Goal: Task Accomplishment & Management: Complete application form

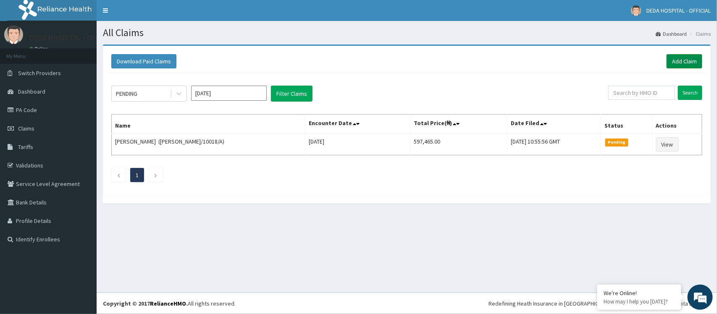
click at [685, 55] on link "Add Claim" at bounding box center [685, 61] width 36 height 14
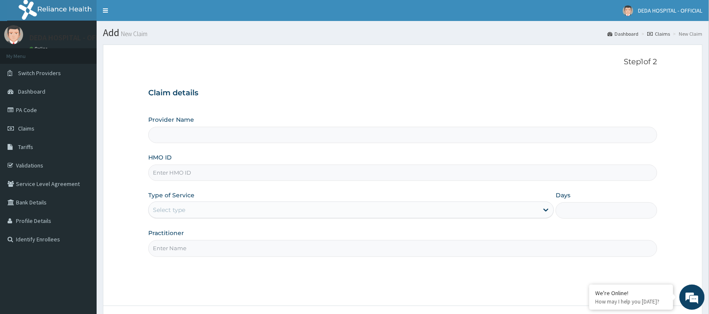
type input "DEDA HOSPITAL"
click at [167, 173] on input "HMO ID" at bounding box center [402, 173] width 509 height 16
paste input "JTL/10004/D"
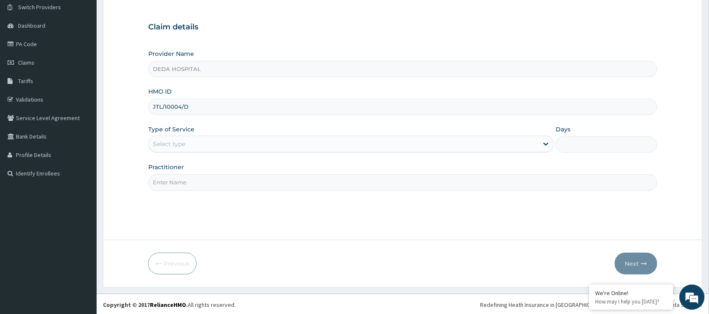
scroll to position [68, 0]
type input "JTL/10004/D"
click at [181, 134] on div "Type of Service Select type" at bounding box center [351, 138] width 406 height 28
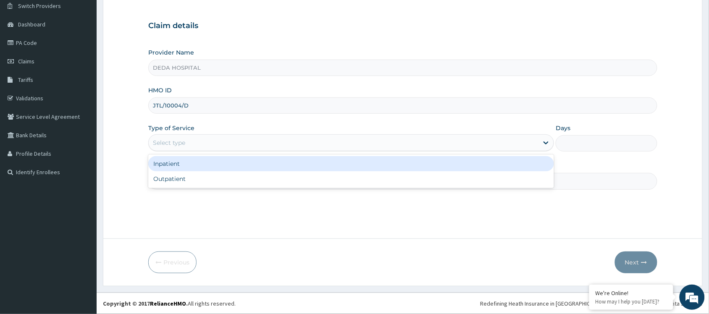
click at [181, 146] on div "Select type" at bounding box center [169, 143] width 32 height 8
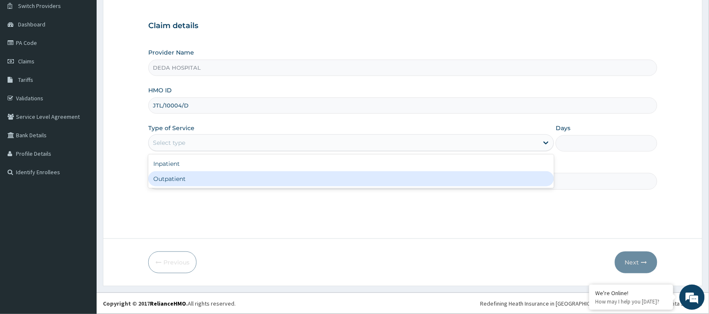
click at [167, 184] on div "Outpatient" at bounding box center [351, 178] width 406 height 15
type input "1"
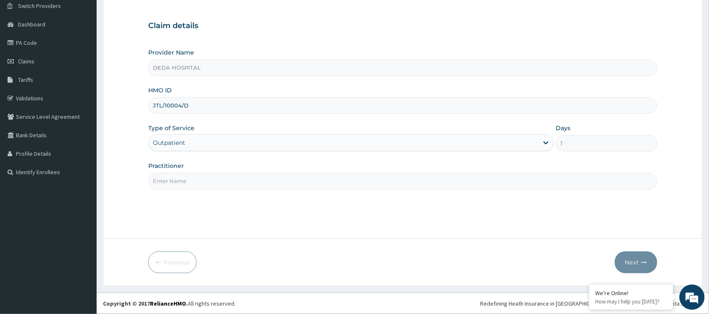
click at [168, 176] on input "Practitioner" at bounding box center [402, 181] width 509 height 16
type input "DR. JOSEPH"
click at [629, 261] on button "Next" at bounding box center [636, 263] width 42 height 22
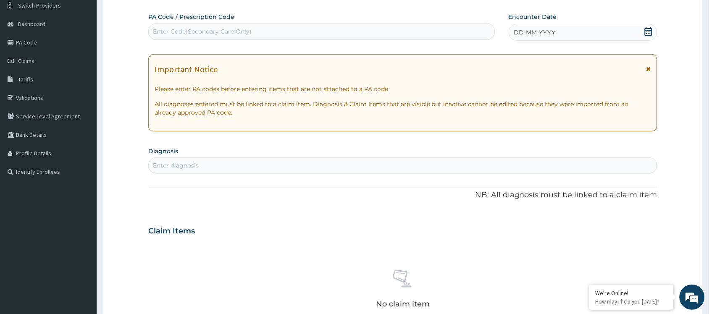
click at [156, 30] on div "Enter Code(Secondary Care Only)" at bounding box center [202, 31] width 99 height 8
paste input "PA/A44685"
type input "PA/A44685"
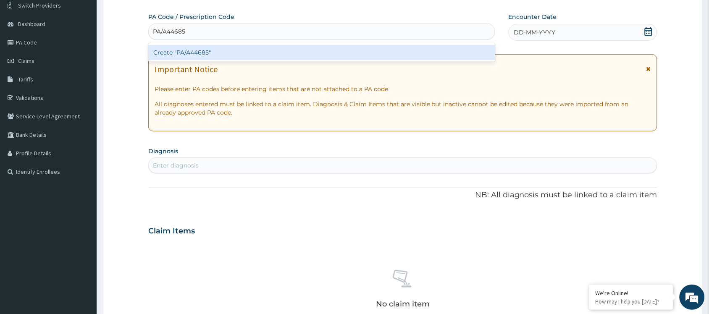
click at [183, 53] on div "Create "PA/A44685"" at bounding box center [321, 52] width 347 height 15
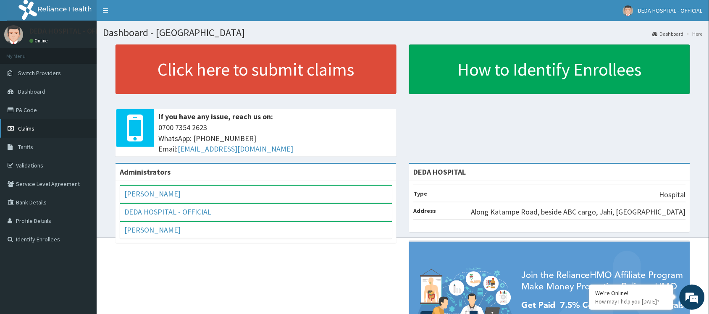
click at [28, 131] on span "Claims" at bounding box center [26, 129] width 16 height 8
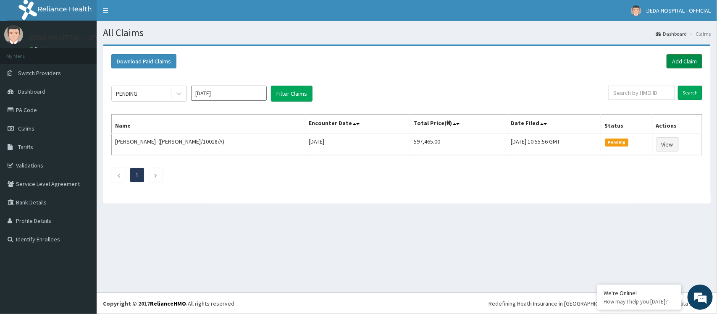
click at [678, 61] on link "Add Claim" at bounding box center [685, 61] width 36 height 14
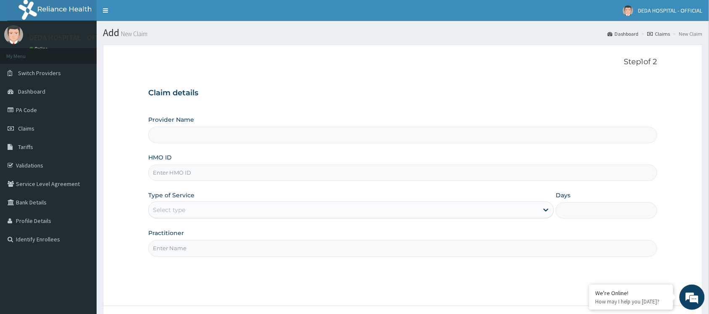
click at [185, 175] on input "HMO ID" at bounding box center [402, 173] width 509 height 16
type input "DEDA HOSPITAL"
paste input "PA/A44685"
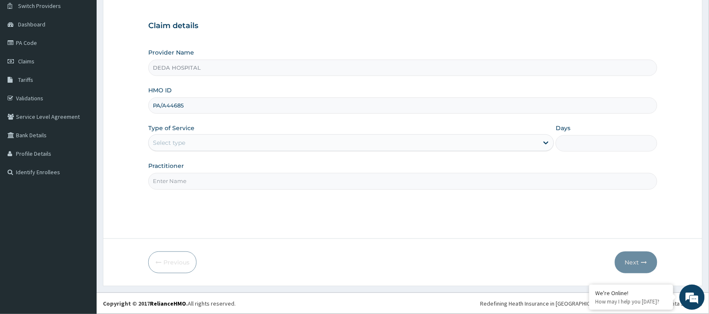
drag, startPoint x: 150, startPoint y: 100, endPoint x: 215, endPoint y: 118, distance: 67.3
click at [215, 118] on div "Provider Name DEDA HOSPITAL HMO ID PA/A44685 Type of Service Select type Days P…" at bounding box center [402, 118] width 509 height 141
paste input "JTL/10004/D"
type input "JTL/10004/D"
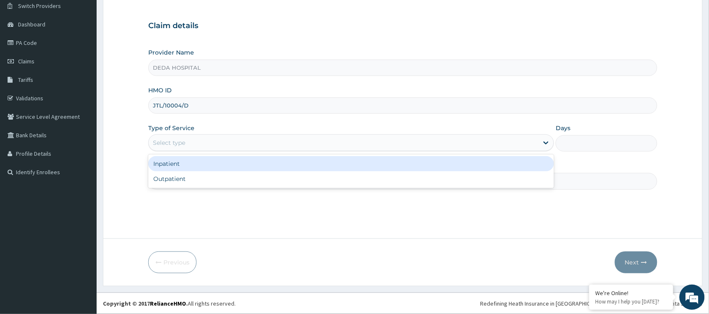
click at [197, 145] on div "Select type" at bounding box center [344, 142] width 390 height 13
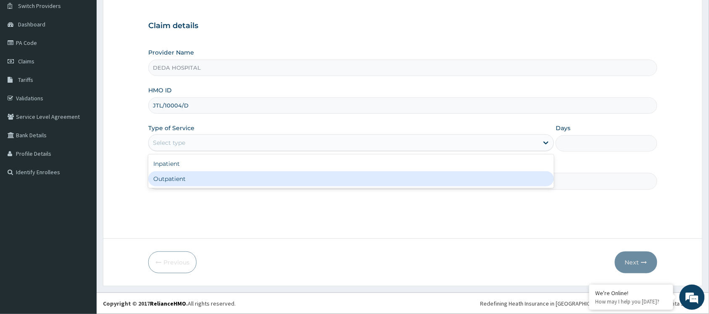
click at [184, 184] on div "Outpatient" at bounding box center [351, 178] width 406 height 15
type input "1"
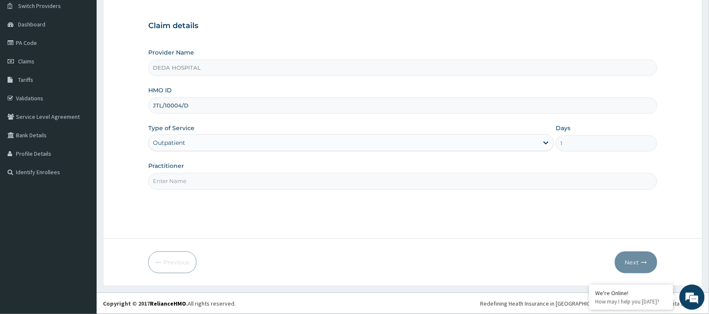
click at [162, 185] on input "Practitioner" at bounding box center [402, 181] width 509 height 16
type input "[PERSON_NAME]"
click at [631, 257] on button "Next" at bounding box center [636, 263] width 42 height 22
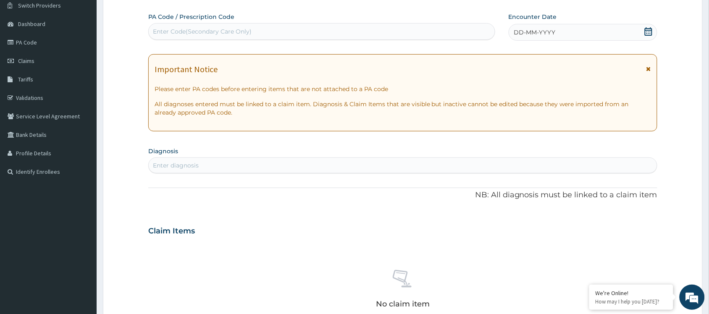
drag, startPoint x: 161, startPoint y: 32, endPoint x: 168, endPoint y: 20, distance: 13.8
click at [161, 32] on div "Enter Code(Secondary Care Only)" at bounding box center [202, 31] width 99 height 8
paste input "PA/A44685"
type input "PA/A44685"
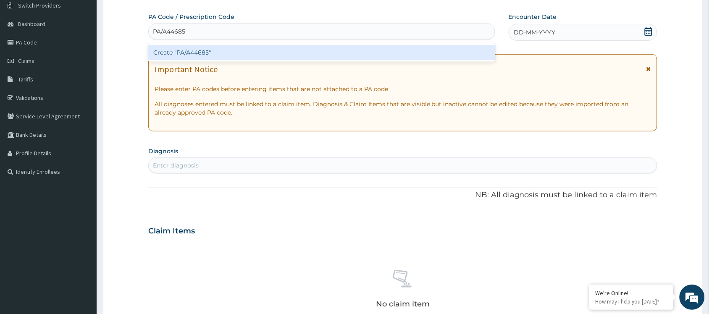
click at [210, 56] on div "Create "PA/A44685"" at bounding box center [321, 52] width 347 height 15
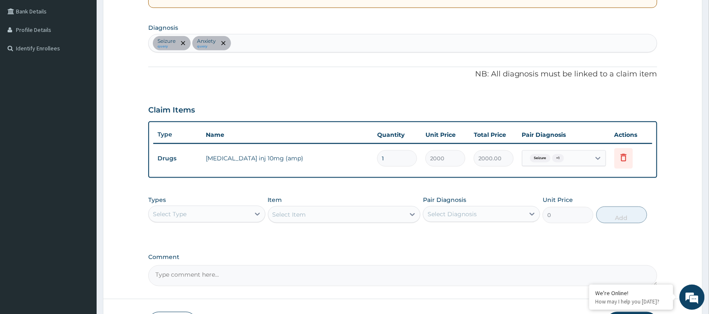
scroll to position [251, 0]
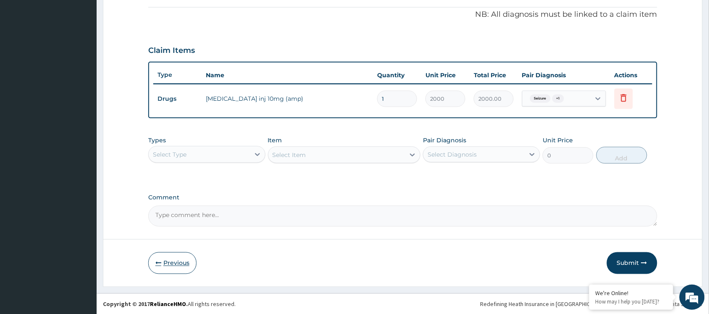
click at [188, 260] on button "Previous" at bounding box center [172, 263] width 48 height 22
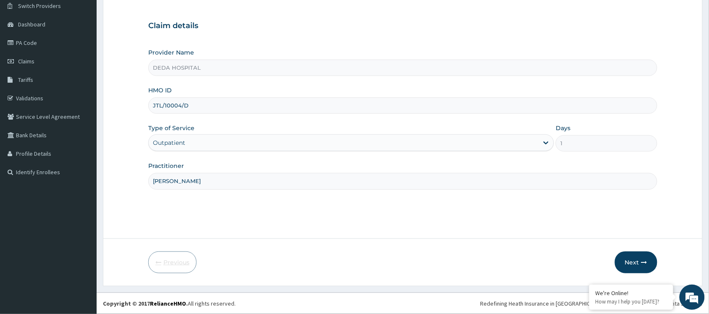
scroll to position [68, 0]
click at [194, 143] on div "Outpatient" at bounding box center [344, 142] width 390 height 13
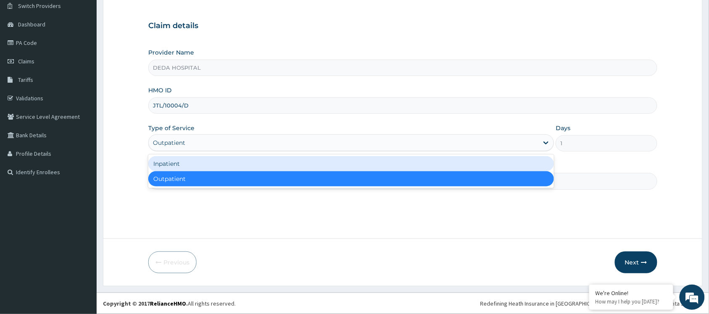
drag, startPoint x: 192, startPoint y: 162, endPoint x: 346, endPoint y: 173, distance: 153.7
click at [200, 162] on div "Inpatient" at bounding box center [351, 163] width 406 height 15
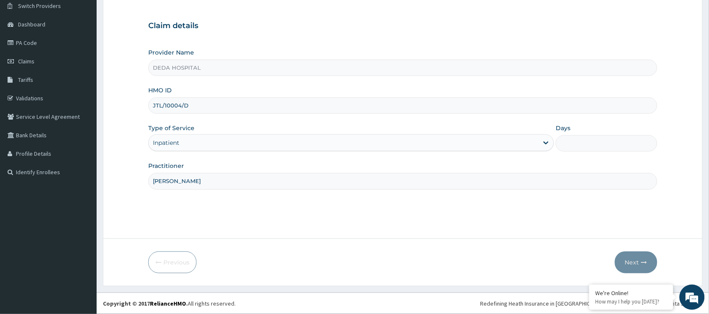
click at [582, 146] on input "Days" at bounding box center [607, 143] width 102 height 16
type input "1"
click at [633, 263] on button "Next" at bounding box center [636, 263] width 42 height 22
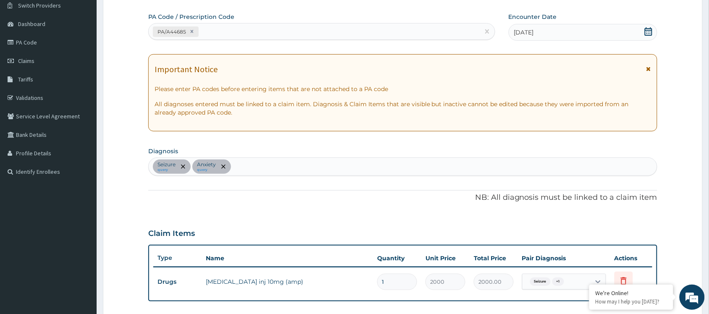
drag, startPoint x: 224, startPoint y: 36, endPoint x: 228, endPoint y: 31, distance: 6.6
click at [225, 34] on div "PA/A44685" at bounding box center [314, 32] width 331 height 14
paste input "PA/E41AA5"
type input "PA/E41AA5"
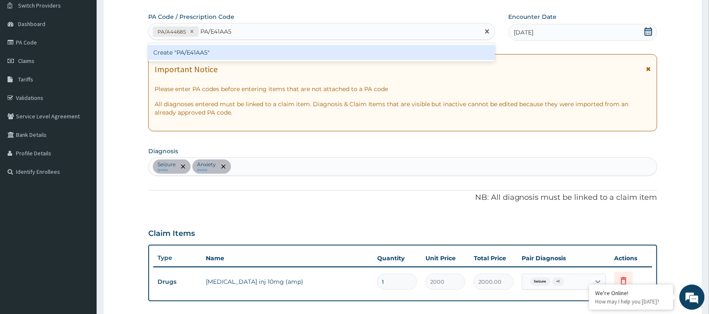
click at [226, 51] on div "Create "PA/E41AA5"" at bounding box center [321, 52] width 347 height 15
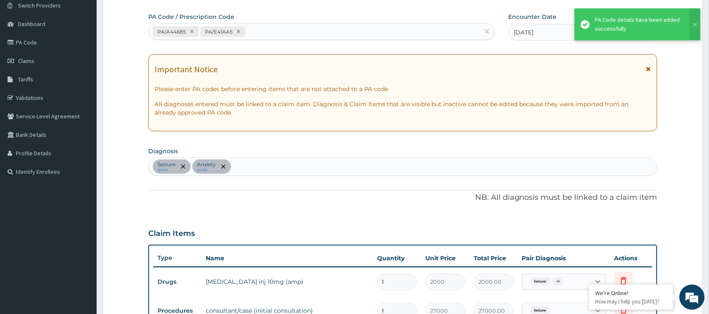
scroll to position [250, 0]
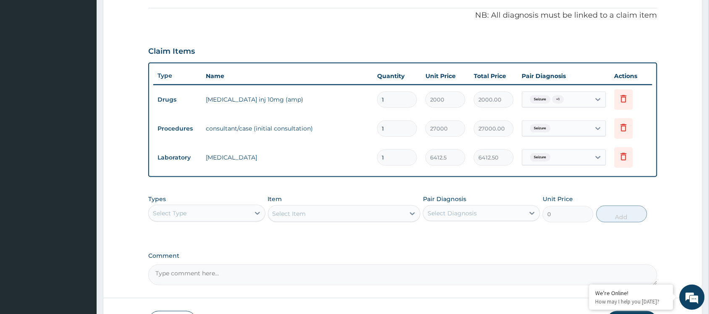
drag, startPoint x: 425, startPoint y: 242, endPoint x: 436, endPoint y: 233, distance: 13.8
click at [425, 242] on div "PA Code / Prescription Code PA/A44685 PA/E41AA5 Encounter Date 12-08-2025 Impor…" at bounding box center [402, 57] width 509 height 455
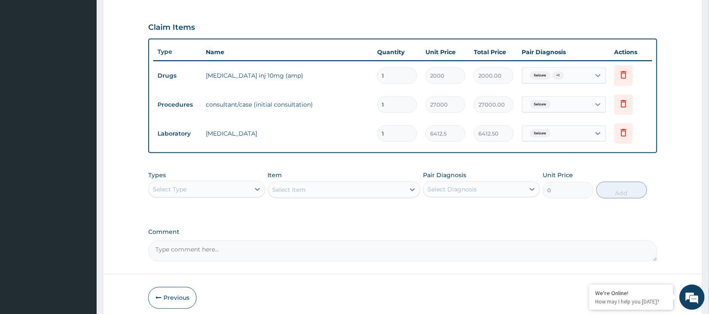
scroll to position [309, 0]
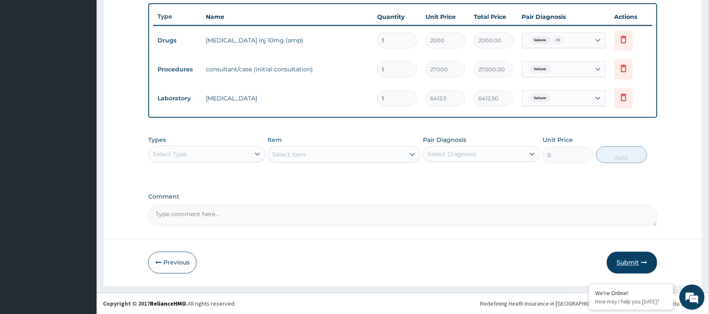
click at [637, 257] on button "Submit" at bounding box center [632, 263] width 50 height 22
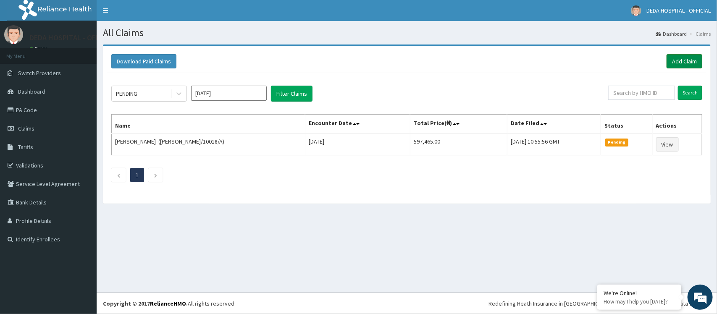
click at [677, 61] on link "Add Claim" at bounding box center [685, 61] width 36 height 14
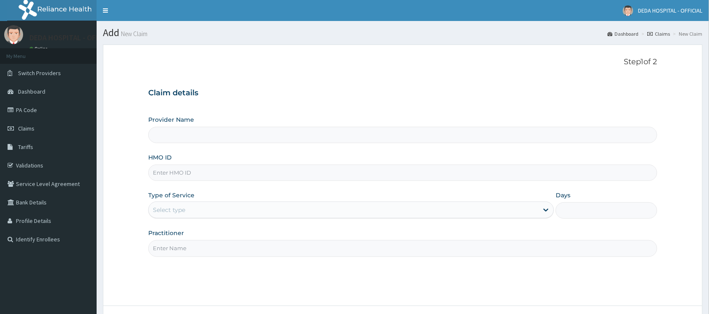
type input "DEDA HOSPITAL"
click at [173, 176] on input "HMO ID" at bounding box center [402, 173] width 509 height 16
paste input "JTL/10004/D"
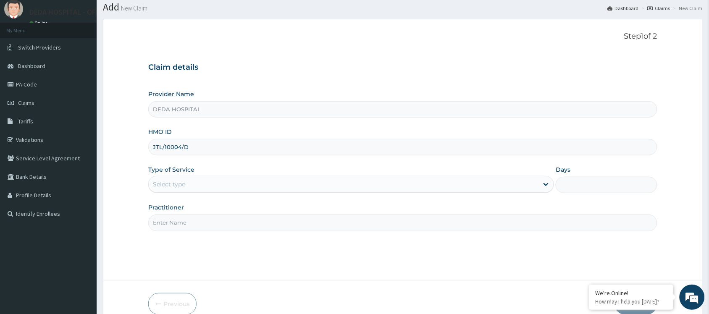
scroll to position [68, 0]
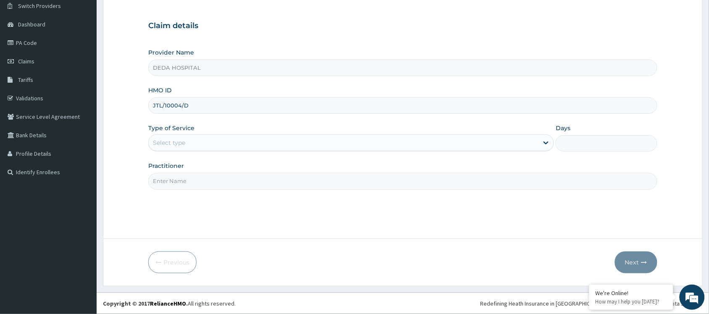
type input "JTL/10004/D"
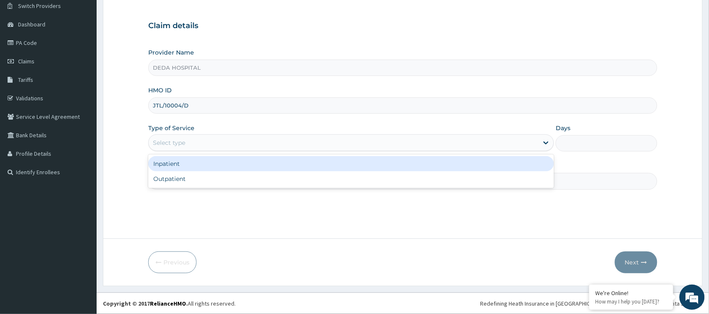
click at [194, 144] on div "Select type" at bounding box center [344, 142] width 390 height 13
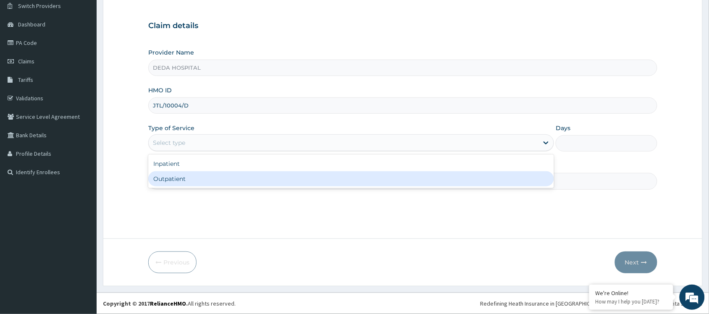
click at [184, 183] on div "Outpatient" at bounding box center [351, 178] width 406 height 15
type input "1"
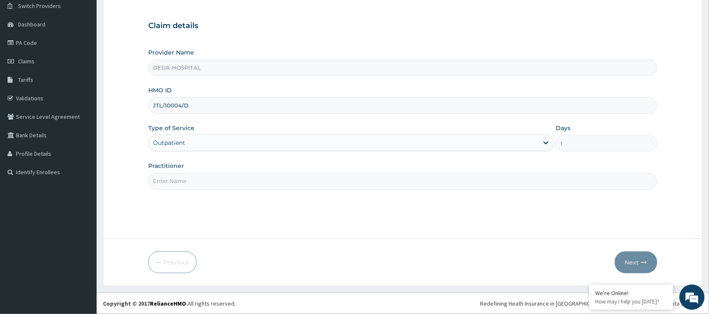
click at [184, 183] on input "Practitioner" at bounding box center [402, 181] width 509 height 16
type input "DR. [GEOGRAPHIC_DATA]"
click at [641, 261] on icon "button" at bounding box center [644, 263] width 6 height 6
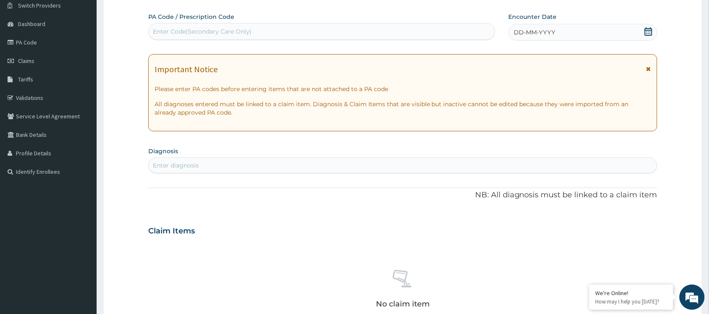
click at [164, 37] on div "Enter Code(Secondary Care Only)" at bounding box center [322, 31] width 346 height 13
paste input "PA/B1ABC3"
type input "PA/B1ABC3"
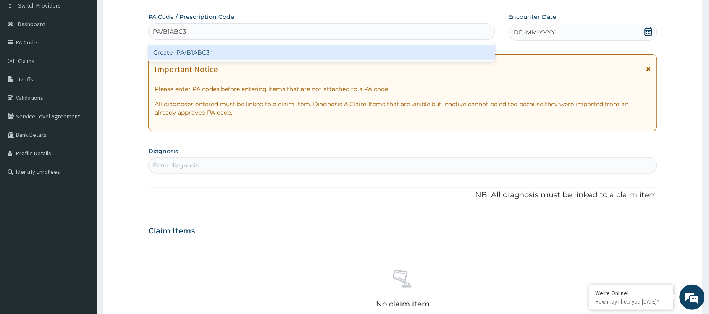
click at [173, 57] on div "Create "PA/B1ABC3"" at bounding box center [321, 52] width 347 height 15
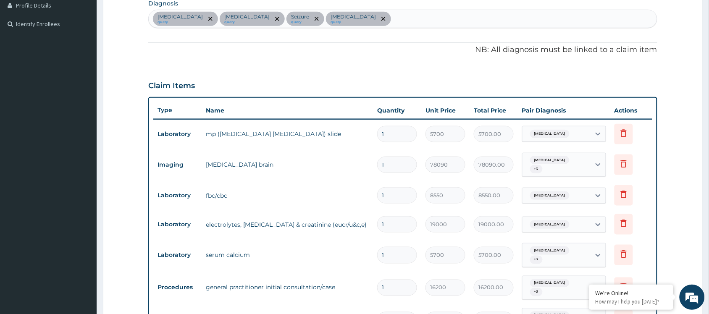
scroll to position [268, 0]
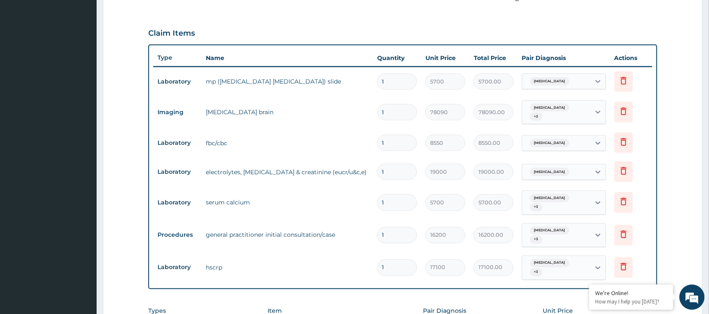
click at [95, 181] on aside "DEDA HOSPITAL - OFFICIAL Online My Menu Switch Providers Dashboard PA Code Clai…" at bounding box center [48, 109] width 97 height 754
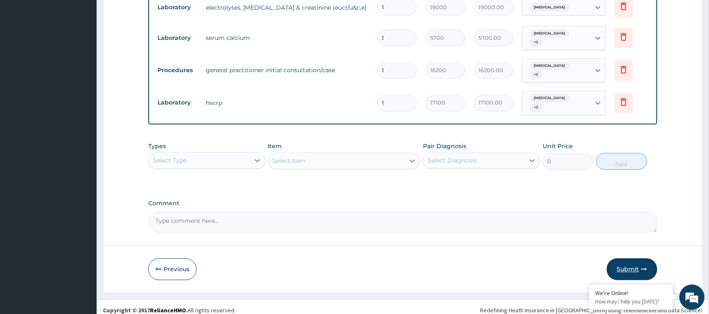
click at [631, 263] on button "Submit" at bounding box center [632, 270] width 50 height 22
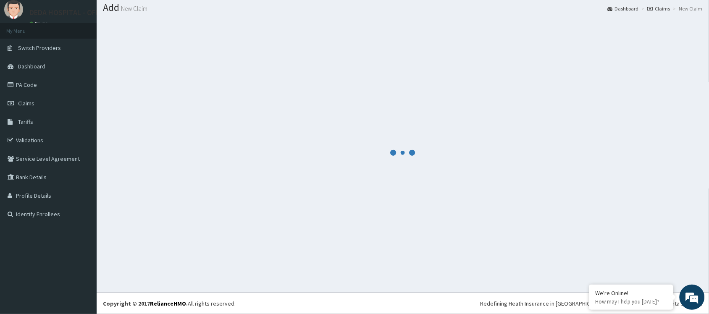
scroll to position [433, 0]
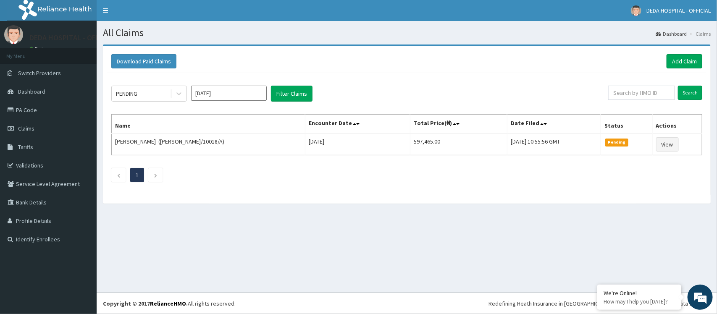
click at [291, 32] on h1 "All Claims" at bounding box center [407, 32] width 608 height 11
click at [691, 61] on link "Add Claim" at bounding box center [685, 61] width 36 height 14
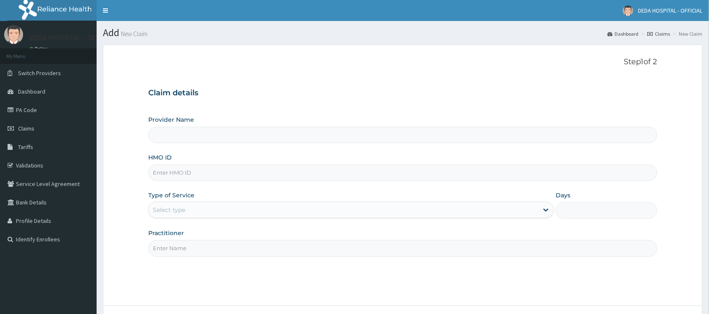
click at [170, 176] on input "HMO ID" at bounding box center [402, 173] width 509 height 16
paste input "JAR/10002/C"
type input "JAR/10002/C"
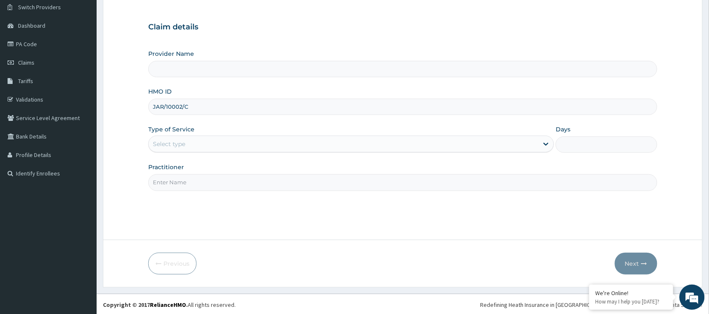
scroll to position [68, 0]
type input "DEDA HOSPITAL"
type input "JAR/10002/C"
click at [198, 138] on div "Select type" at bounding box center [344, 142] width 390 height 13
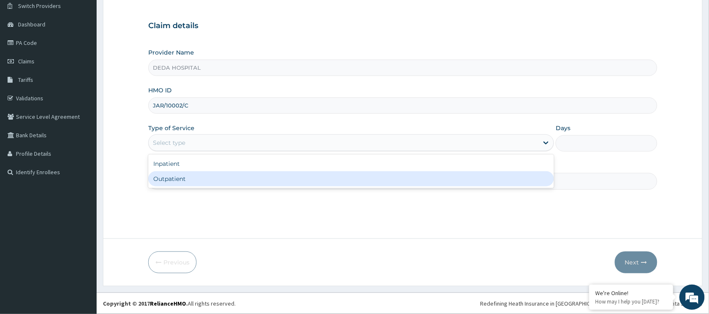
click at [177, 177] on div "Outpatient" at bounding box center [351, 178] width 406 height 15
type input "1"
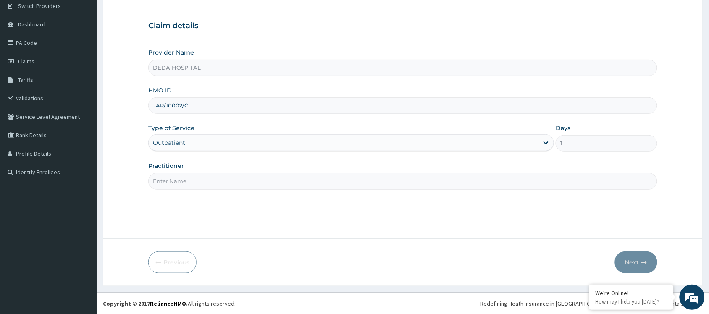
click at [177, 177] on input "Practitioner" at bounding box center [402, 181] width 509 height 16
type input "DR. [GEOGRAPHIC_DATA]"
click at [648, 263] on button "Next" at bounding box center [636, 263] width 42 height 22
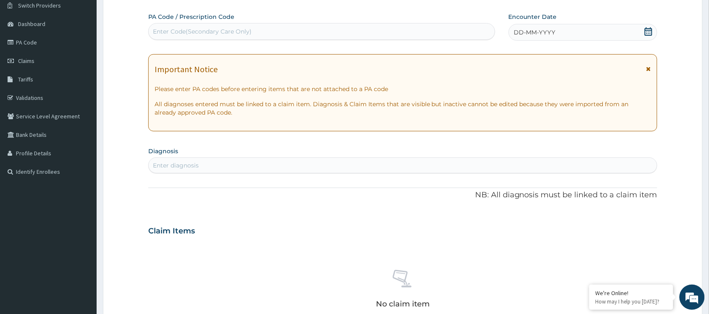
click at [173, 32] on div "Enter Code(Secondary Care Only)" at bounding box center [202, 31] width 99 height 8
paste input "PA/7F339D"
type input "PA/7F339D"
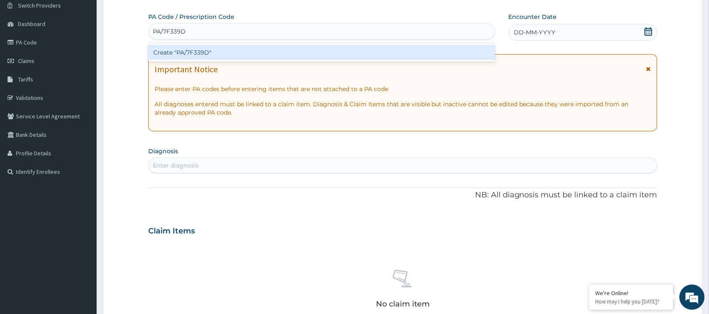
click at [173, 55] on div "Create "PA/7F339D"" at bounding box center [321, 52] width 347 height 15
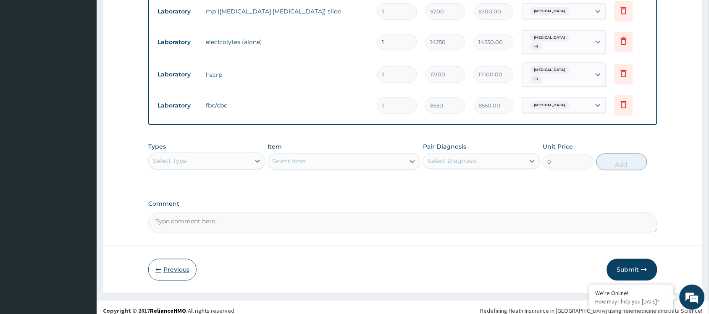
click at [176, 270] on button "Previous" at bounding box center [172, 270] width 48 height 22
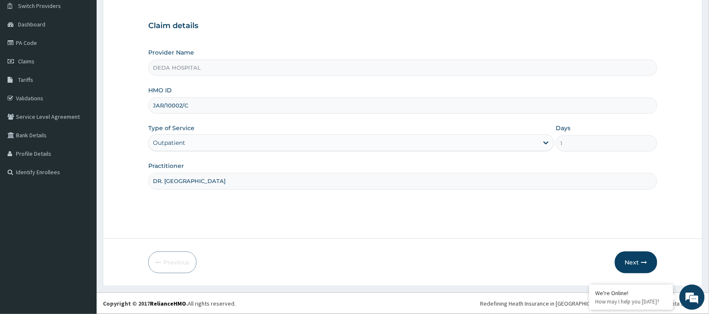
scroll to position [68, 0]
click at [189, 144] on div "Outpatient" at bounding box center [344, 142] width 390 height 13
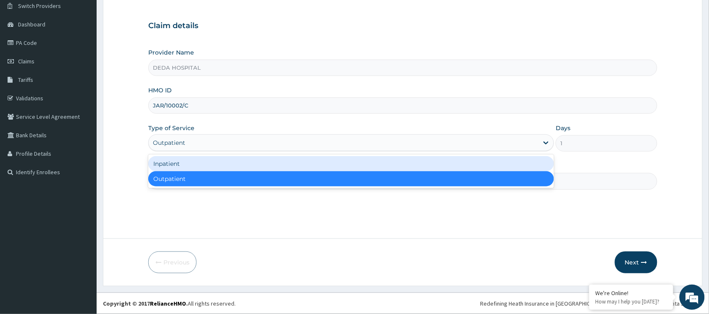
click at [178, 162] on div "Inpatient" at bounding box center [351, 163] width 406 height 15
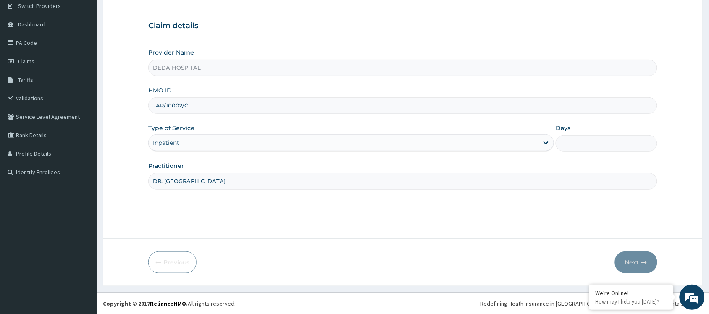
click at [559, 138] on input "Days" at bounding box center [607, 143] width 102 height 16
click at [574, 145] on input "Days" at bounding box center [607, 143] width 102 height 16
type input "1"
click at [635, 258] on button "Next" at bounding box center [636, 263] width 42 height 22
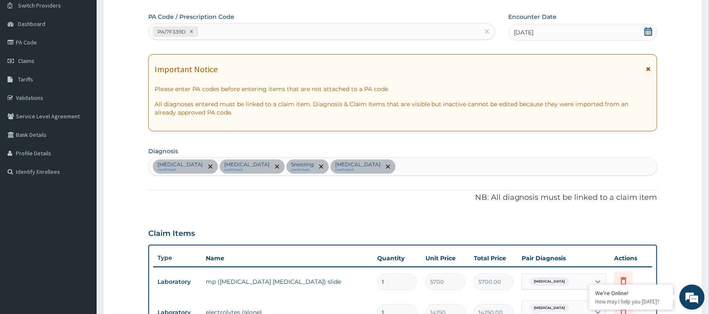
click at [211, 25] on div "PA/7F339D" at bounding box center [314, 32] width 331 height 14
paste input "PA/BC80D4"
type input "PA/BC80D4"
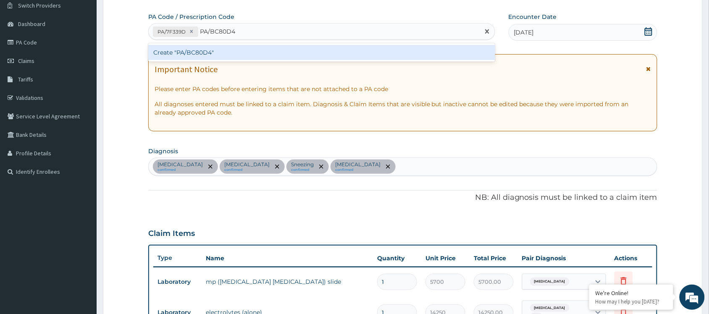
click at [200, 55] on div "Create "PA/BC80D4"" at bounding box center [321, 52] width 347 height 15
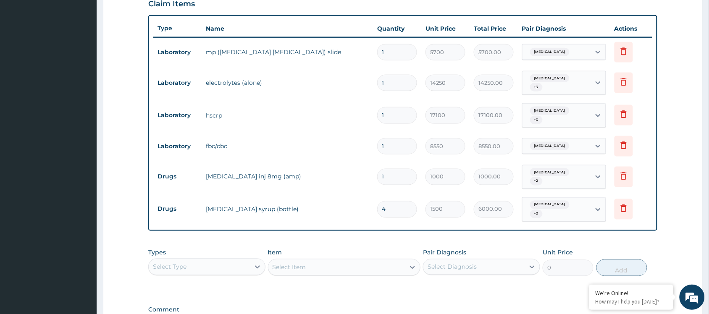
scroll to position [232, 0]
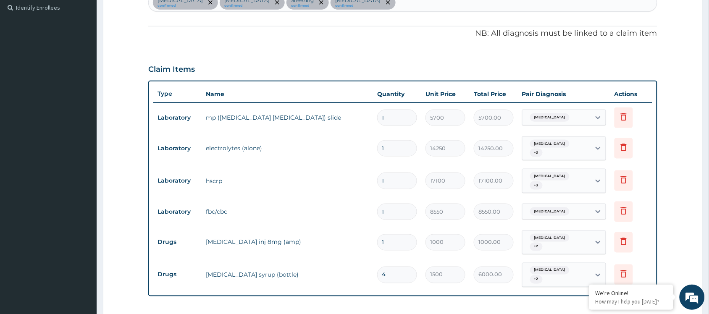
click at [395, 267] on input "4" at bounding box center [397, 275] width 40 height 16
type input "0.00"
type input "1"
type input "1500.00"
type input "1"
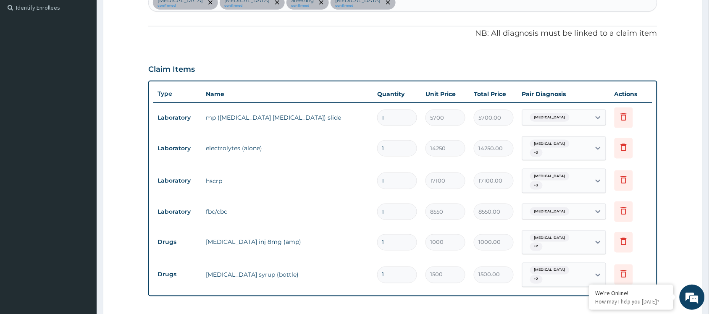
click at [114, 234] on form "Step 2 of 2 PA Code / Prescription Code PA/7F339D PA/BC80D4 Encounter Date 08-0…" at bounding box center [403, 139] width 600 height 652
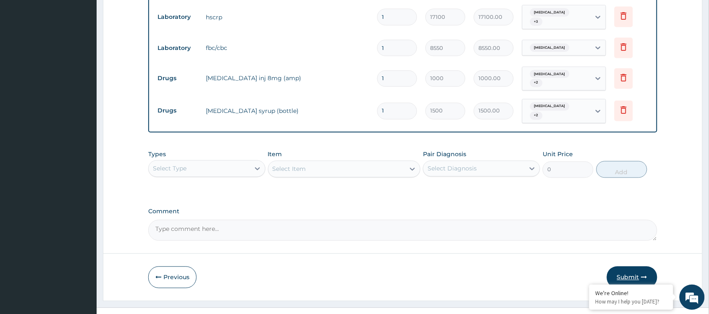
click at [649, 267] on button "Submit" at bounding box center [632, 278] width 50 height 22
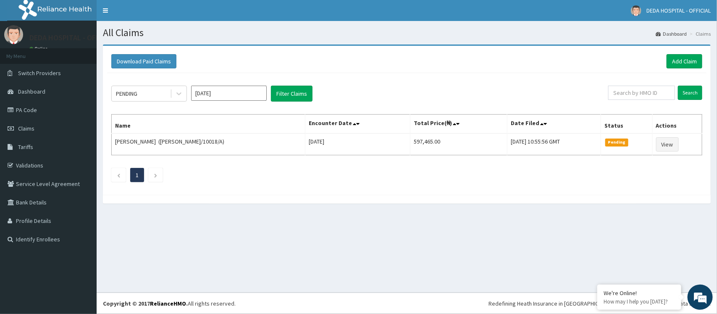
drag, startPoint x: 408, startPoint y: 271, endPoint x: 565, endPoint y: 189, distance: 177.4
click at [416, 267] on div "All Claims Dashboard Claims Download Paid Claims Add Claim × Note you can only …" at bounding box center [407, 157] width 620 height 272
click at [686, 57] on link "Add Claim" at bounding box center [685, 61] width 36 height 14
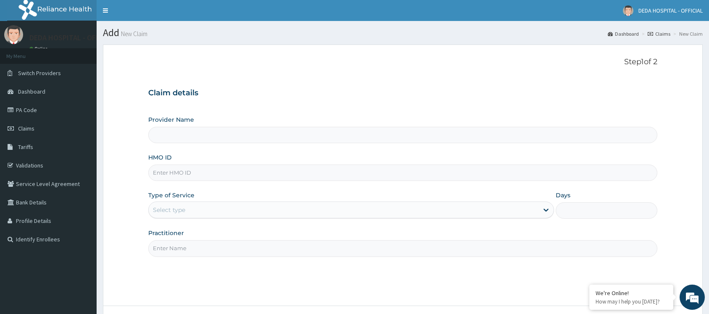
type input "DEDA HOSPITAL"
click at [166, 169] on input "HMO ID" at bounding box center [402, 173] width 509 height 16
paste input "NIT/10126/E"
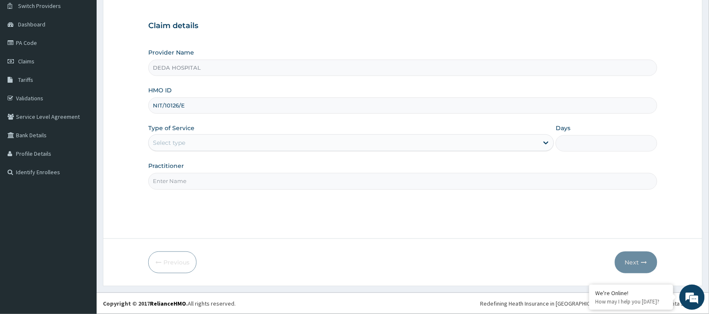
scroll to position [68, 0]
type input "NIT/10126/E"
click at [181, 139] on div "Select type" at bounding box center [169, 143] width 32 height 8
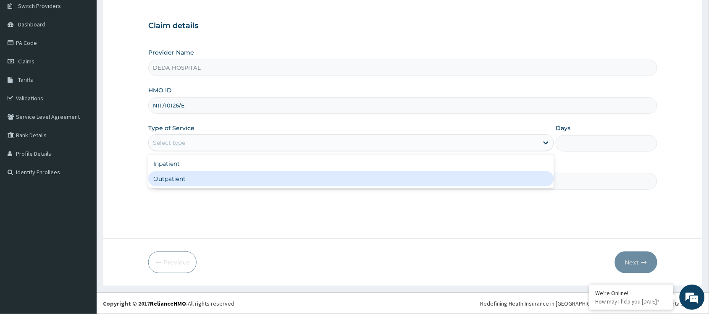
click at [169, 179] on div "Outpatient" at bounding box center [351, 178] width 406 height 15
type input "1"
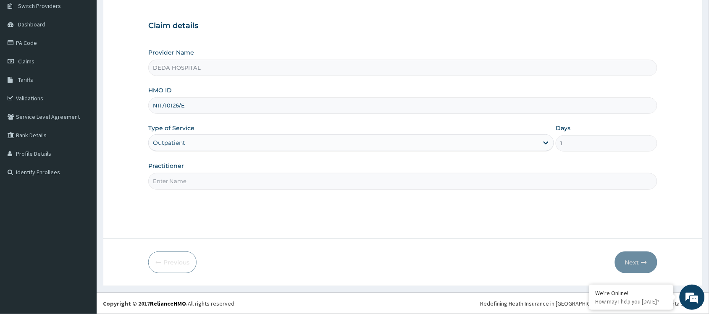
click at [169, 179] on input "Practitioner" at bounding box center [402, 181] width 509 height 16
type input "DR. [PERSON_NAME]"
click at [630, 259] on button "Next" at bounding box center [636, 263] width 42 height 22
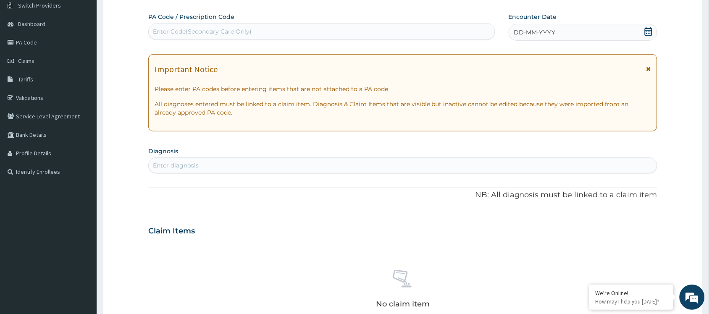
click at [176, 32] on div "Enter Code(Secondary Care Only)" at bounding box center [202, 31] width 99 height 8
paste input "PA/EFD8A2"
type input "PA/EFD8A2"
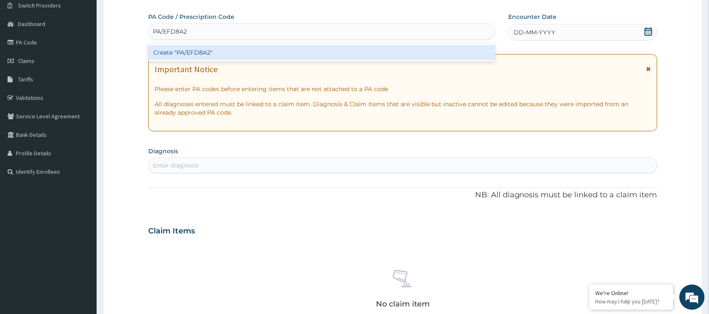
click at [166, 51] on div "Create "PA/EFD8A2"" at bounding box center [321, 52] width 347 height 15
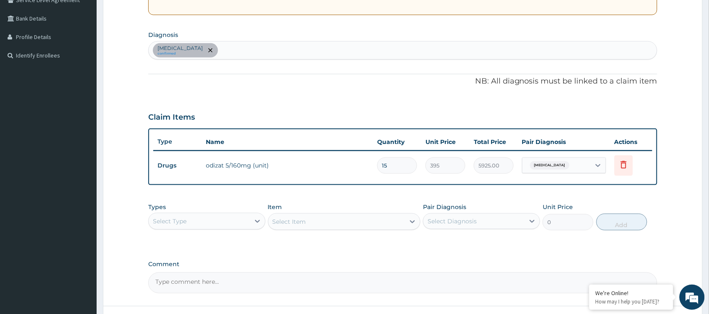
scroll to position [251, 0]
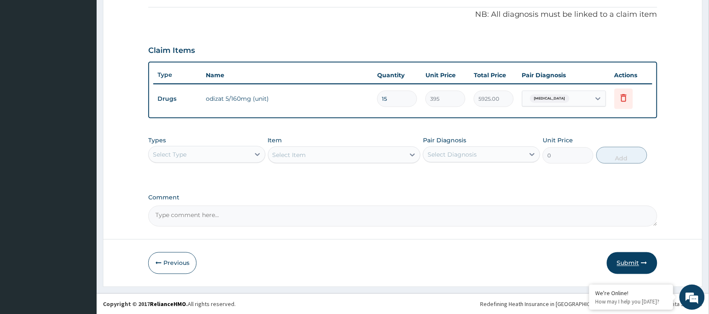
click at [620, 263] on button "Submit" at bounding box center [632, 263] width 50 height 22
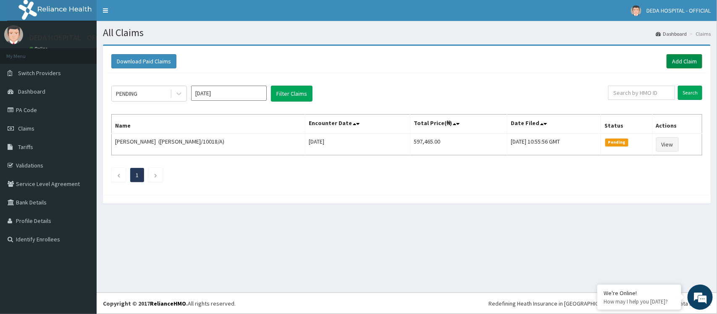
click at [686, 57] on link "Add Claim" at bounding box center [685, 61] width 36 height 14
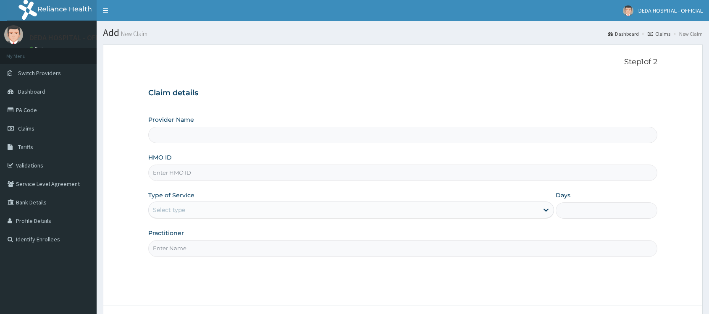
type input "DEDA HOSPITAL"
drag, startPoint x: 170, startPoint y: 171, endPoint x: 175, endPoint y: 169, distance: 5.6
click at [173, 170] on input "HMO ID" at bounding box center [402, 173] width 509 height 16
paste input "WCL/10014/A"
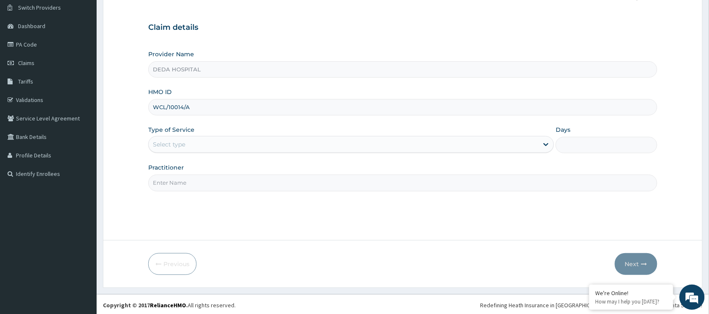
scroll to position [68, 0]
type input "WCL/10014/A"
click at [173, 150] on div "Select type" at bounding box center [351, 142] width 406 height 17
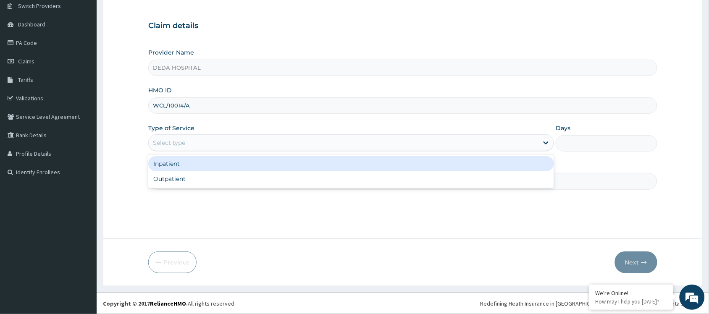
drag, startPoint x: 173, startPoint y: 160, endPoint x: 470, endPoint y: 162, distance: 297.0
click at [176, 160] on div "Inpatient" at bounding box center [351, 163] width 406 height 15
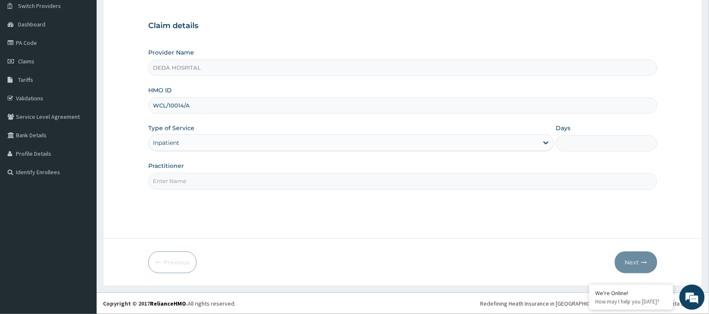
scroll to position [0, 0]
type input "3"
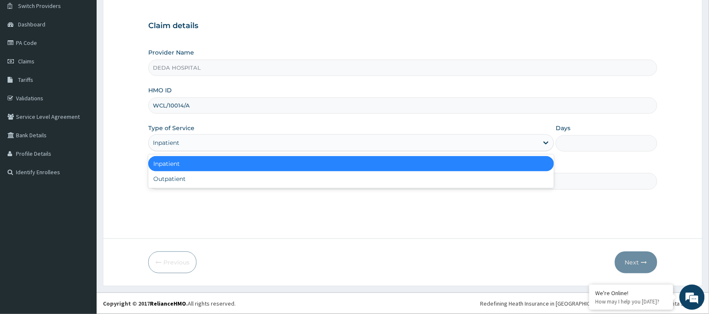
click at [210, 166] on div "Inpatient" at bounding box center [351, 163] width 406 height 15
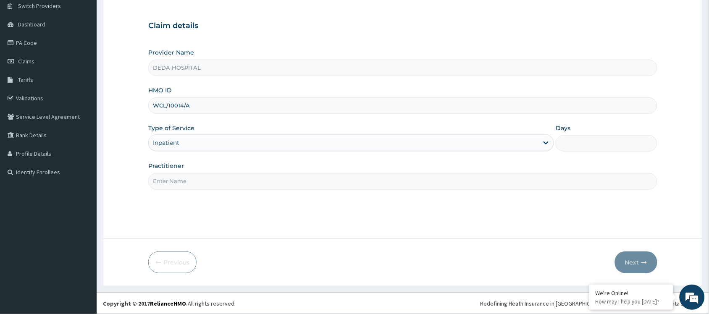
click at [584, 143] on input "Days" at bounding box center [607, 143] width 102 height 16
type input "3"
drag, startPoint x: 179, startPoint y: 185, endPoint x: 198, endPoint y: 166, distance: 26.7
click at [180, 185] on input "Practitioner" at bounding box center [402, 181] width 509 height 16
type input "DR. IJERE"
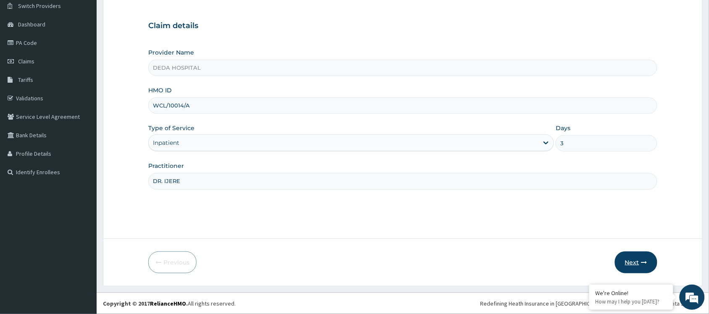
click at [628, 269] on button "Next" at bounding box center [636, 263] width 42 height 22
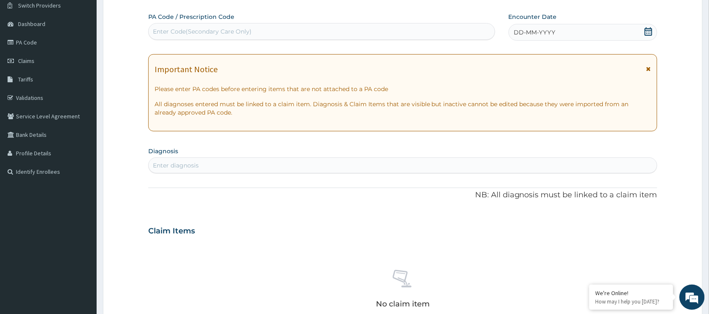
click at [186, 31] on div "Enter Code(Secondary Care Only)" at bounding box center [202, 31] width 99 height 8
paste input "PA/45AE7C"
type input "PA/45AE7C"
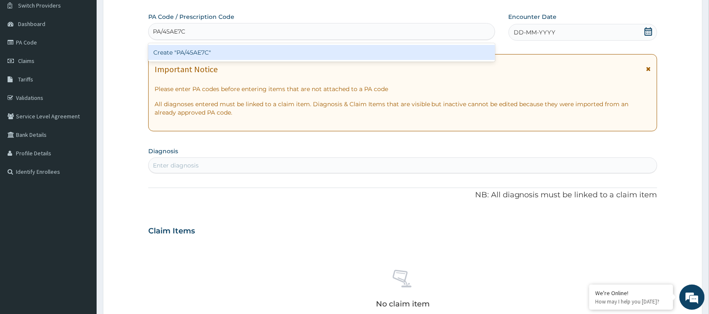
click at [181, 53] on div "Create "PA/45AE7C"" at bounding box center [321, 52] width 347 height 15
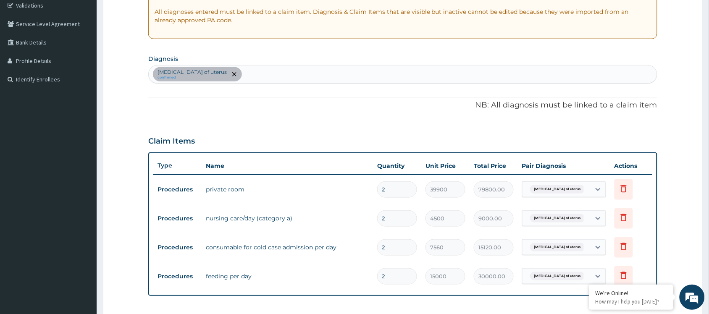
scroll to position [16, 0]
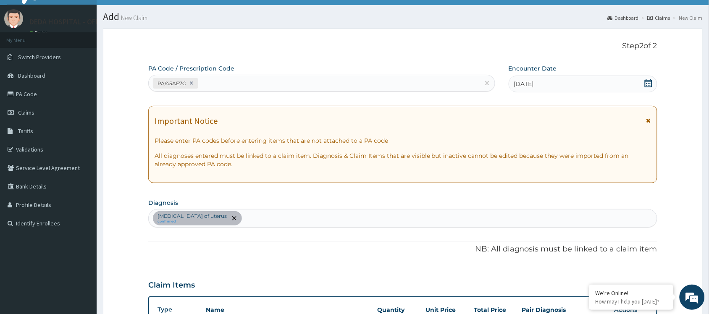
click at [227, 79] on div "PA/45AE7C" at bounding box center [314, 83] width 331 height 14
paste input "PA/198886"
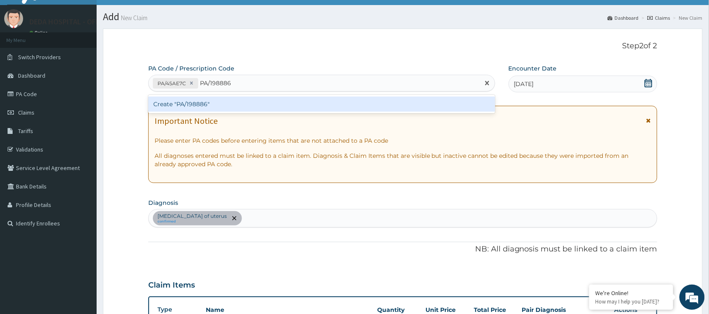
type input "PA/198886"
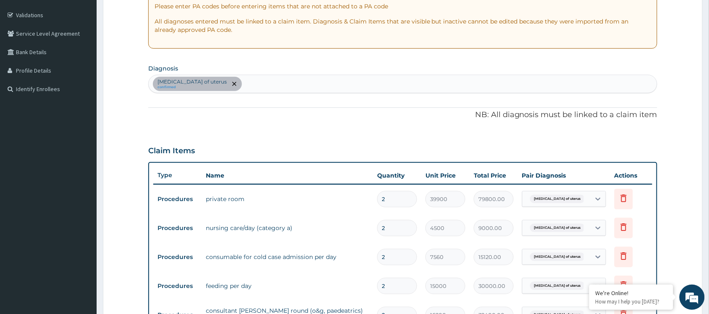
scroll to position [0, 0]
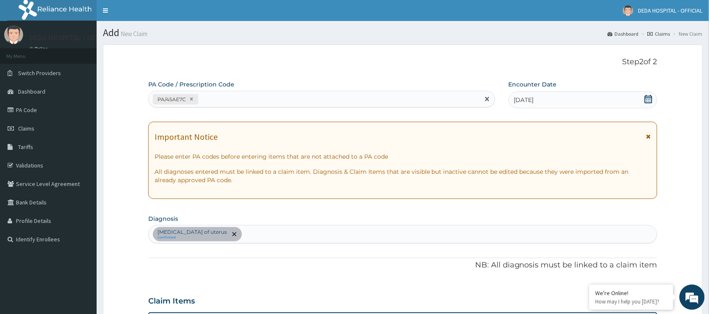
click at [212, 95] on div "PA/45AE7C" at bounding box center [314, 99] width 331 height 14
paste input "PA/198886"
type input "PA/198886"
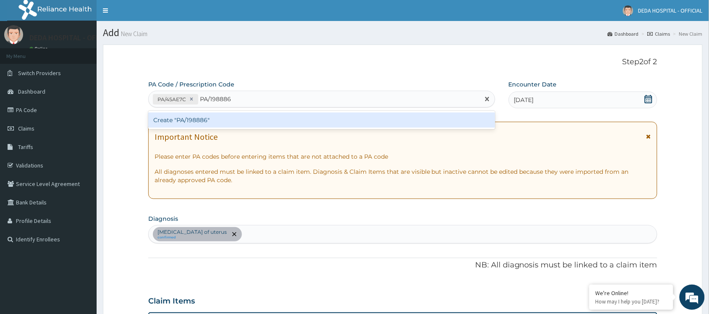
click at [224, 121] on div "Create "PA/198886"" at bounding box center [321, 120] width 347 height 15
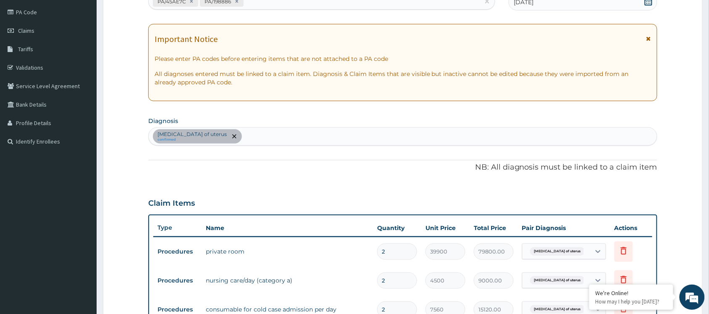
scroll to position [203, 0]
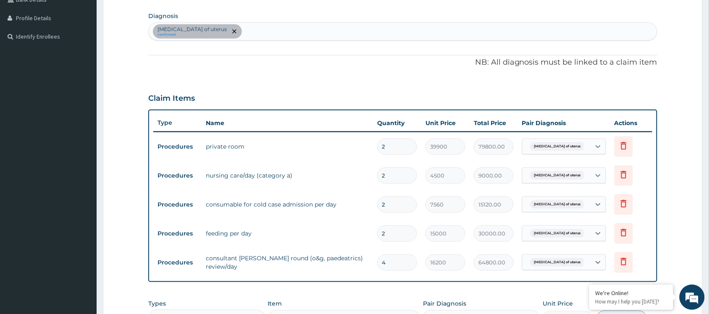
click at [387, 267] on input "4" at bounding box center [397, 263] width 40 height 16
type input "0.00"
type input "3"
type input "48600.00"
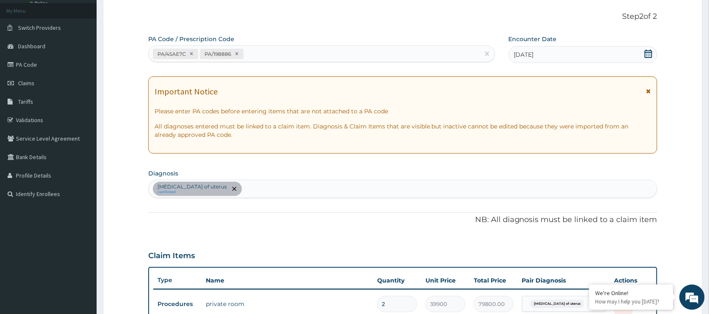
type input "3"
click at [260, 51] on div "PA/45AE7C PA/198886" at bounding box center [314, 54] width 331 height 14
paste input "PA/F3587B"
type input "PA/F3587B"
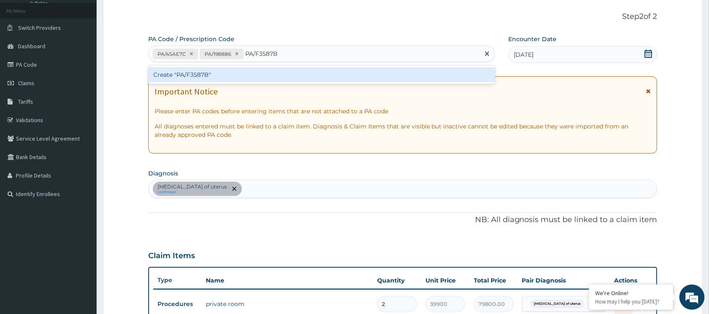
click at [265, 74] on div "Create "PA/F3587B"" at bounding box center [321, 74] width 347 height 15
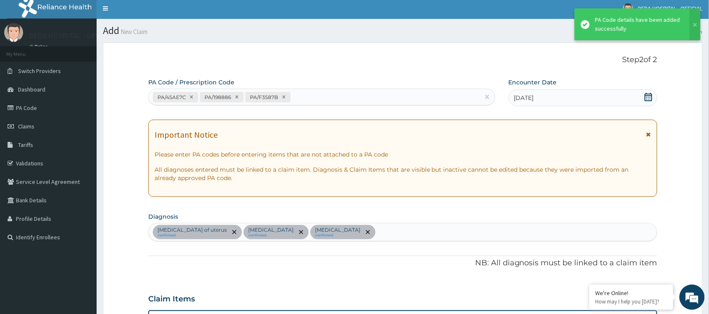
scroll to position [0, 0]
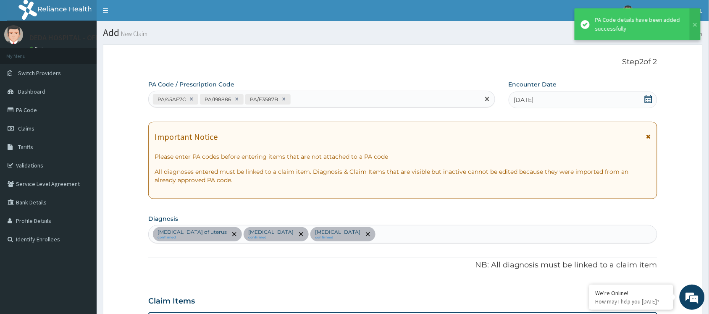
click at [297, 98] on div "PA/45AE7C PA/198886 PA/F3587B" at bounding box center [314, 99] width 331 height 14
paste input "PA/FE7D91"
type input "PA/FE7D91"
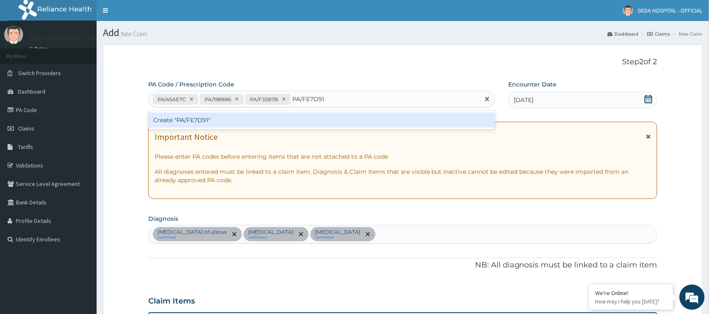
click at [290, 118] on div "Create "PA/FE7D91"" at bounding box center [321, 120] width 347 height 15
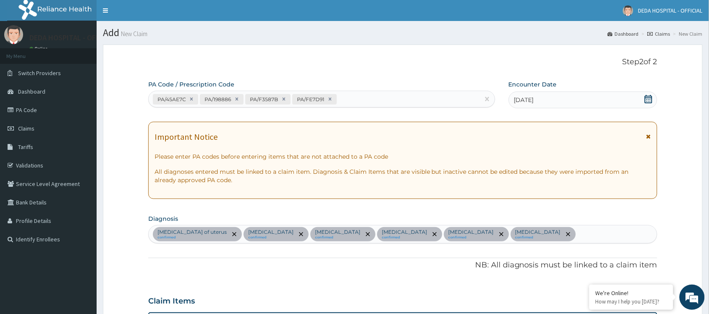
click at [365, 99] on div "PA/45AE7C PA/198886 PA/F3587B PA/FE7D91" at bounding box center [314, 99] width 331 height 14
paste input "PA/B23653"
type input "PA/B23653"
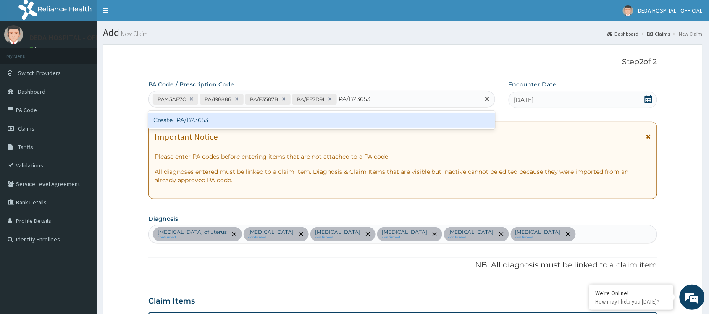
click at [354, 121] on div "Create "PA/B23653"" at bounding box center [321, 120] width 347 height 15
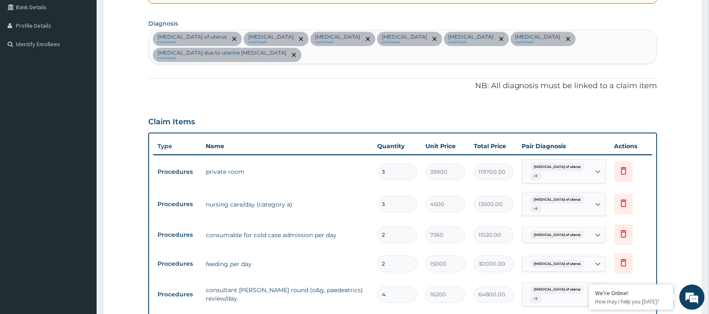
scroll to position [248, 0]
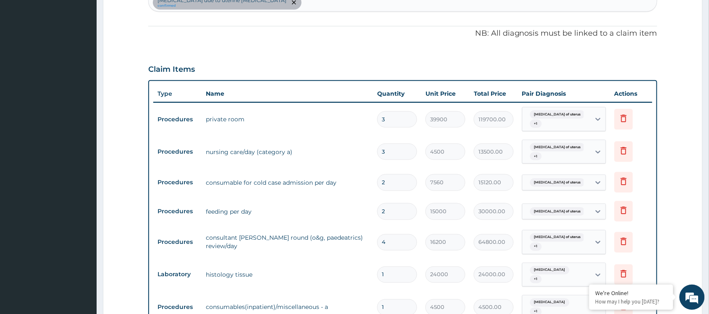
click at [404, 218] on input "2" at bounding box center [397, 211] width 40 height 16
type input "0.00"
type input "3"
type input "45000.00"
click at [626, 213] on icon at bounding box center [624, 210] width 10 height 10
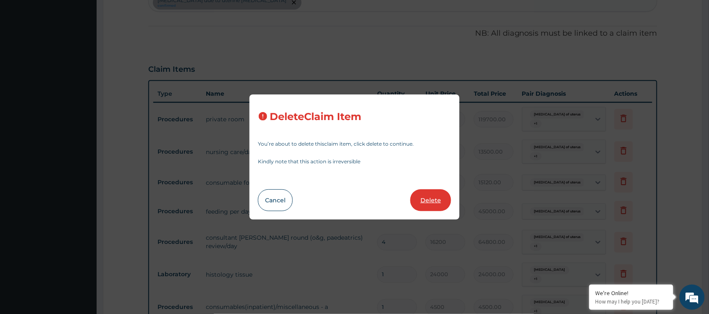
click at [431, 199] on button "Delete" at bounding box center [430, 200] width 41 height 22
type input "4"
type input "16200"
type input "64800.00"
type input "1"
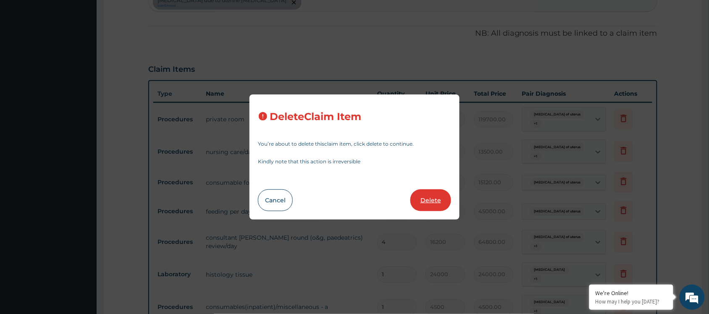
type input "24000"
type input "24000.00"
type input "4500"
type input "4500.00"
type input "3000"
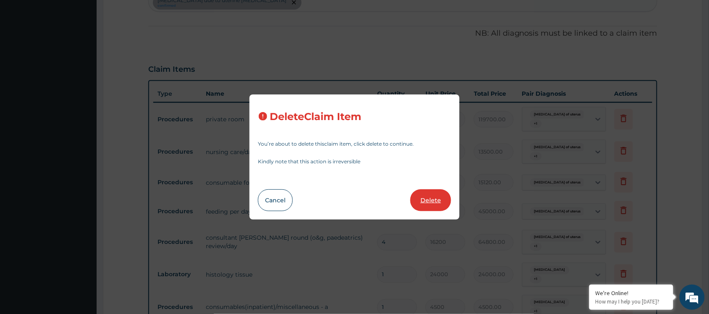
type input "3000.00"
type input "32775"
type input "32775.00"
type input "4"
type input "1000"
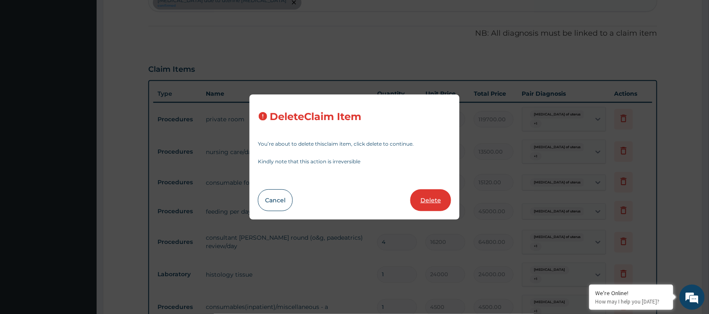
type input "4000.00"
type input "1"
type input "500"
type input "500.00"
type input "30"
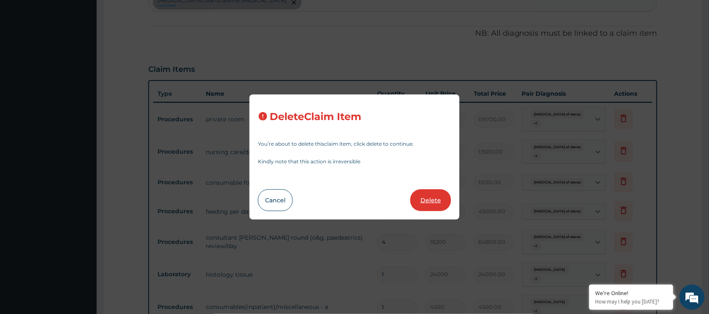
type input "15"
type input "450.00"
type input "7"
type input "1200"
type input "8400.00"
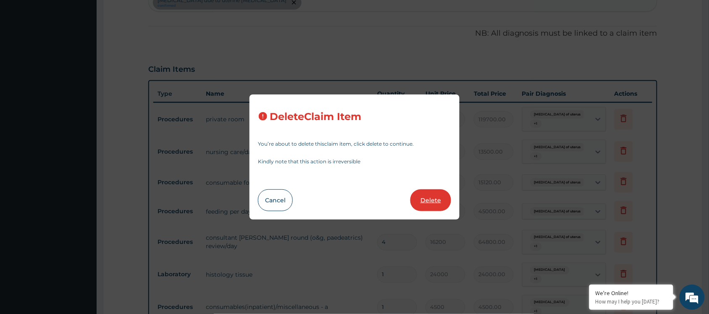
type input "2"
type input "15000"
type input "30000.00"
type input "14"
type input "15"
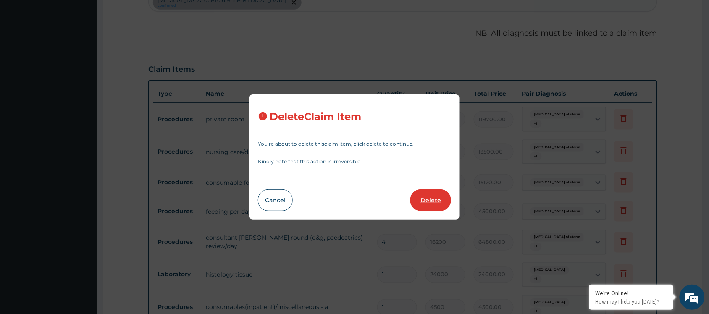
type input "210.00"
type input "5"
type input "500"
type input "2500.00"
type input "20"
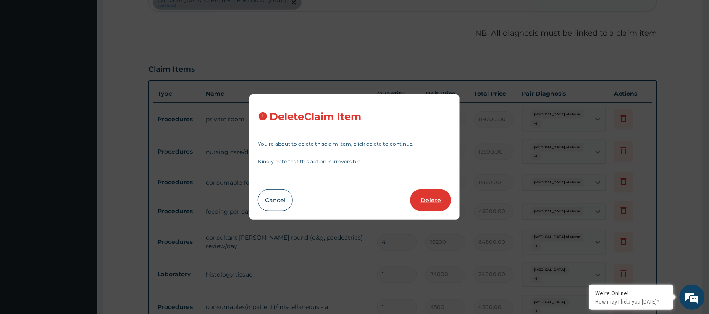
type input "60"
type input "1200.00"
type input "2"
type input "1500"
type input "3000.00"
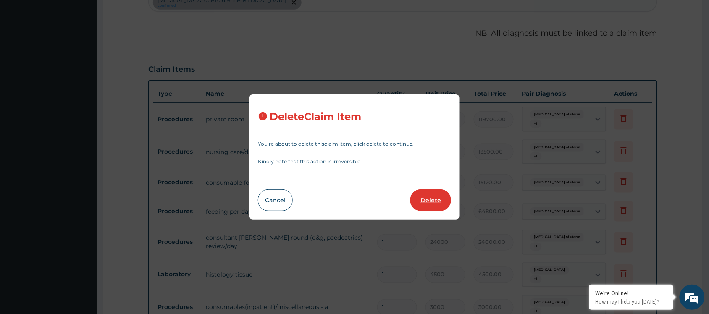
type input "20"
type input "150"
type input "3"
type input "3500"
type input "10500.00"
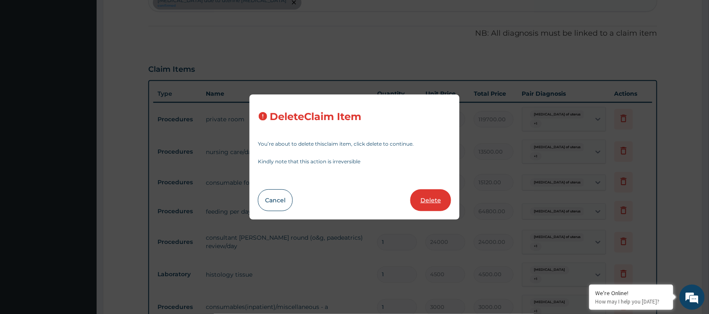
type input "3000"
type input "9000.00"
type input "10"
type input "100"
type input "1000.00"
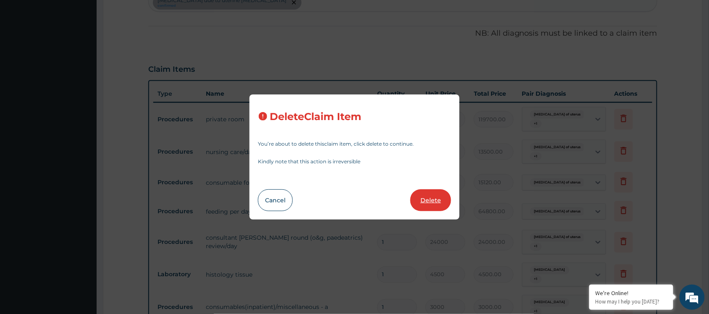
type input "700"
type input "7000.00"
type input "2"
type input "500"
type input "1000.00"
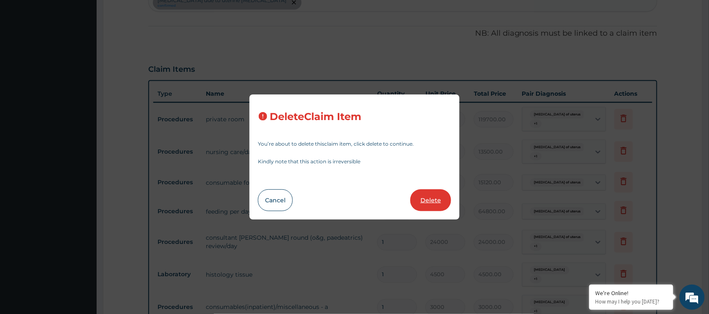
type input "2000"
type input "4000.00"
type input "3"
type input "6000.00"
type input "1"
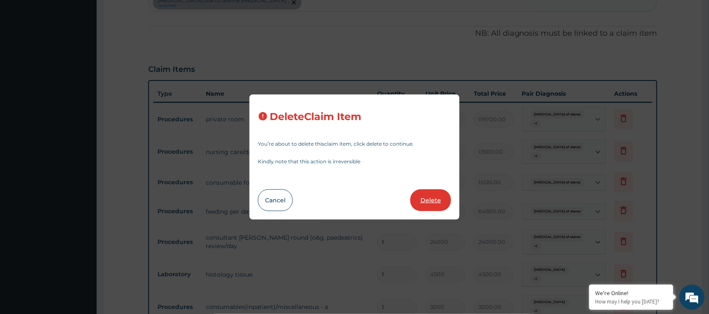
type input "14063"
type input "14063.00"
type input "900000"
type input "900000.00"
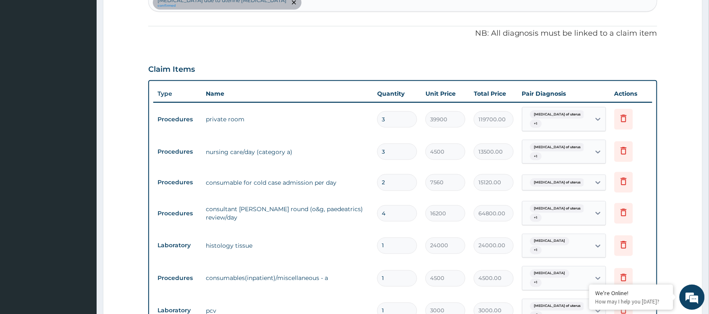
click at [401, 212] on input "4" at bounding box center [397, 213] width 40 height 16
type input "0.00"
type input "3"
type input "48600.00"
type input "3"
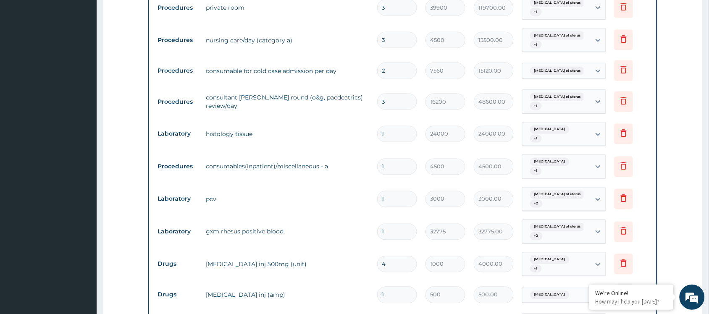
scroll to position [300, 0]
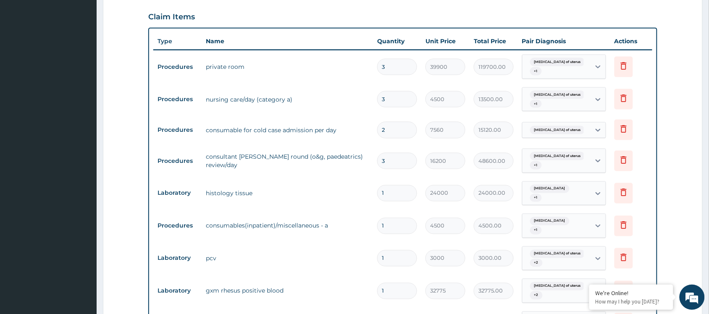
click at [322, 58] on tr "Procedures private room 3 39900 119700.00 Leiomyosarcoma of uterus + 1 Delete" at bounding box center [402, 66] width 499 height 33
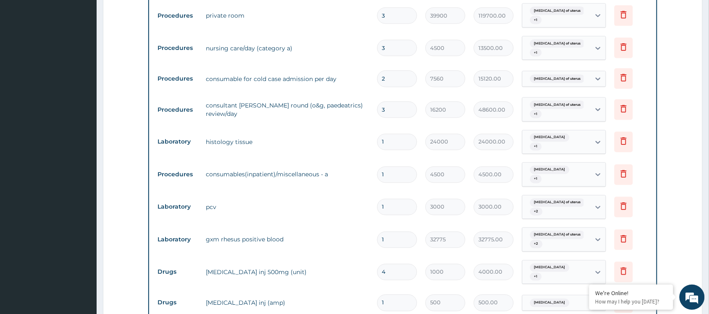
scroll to position [353, 0]
click at [624, 146] on icon at bounding box center [624, 141] width 18 height 21
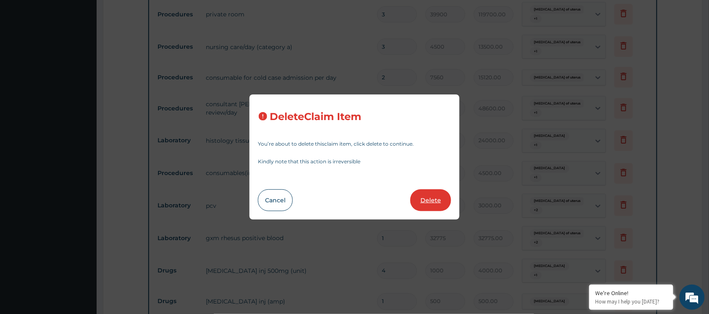
click at [429, 200] on button "Delete" at bounding box center [430, 200] width 41 height 22
type input "4500"
type input "4500.00"
type input "3000"
type input "3000.00"
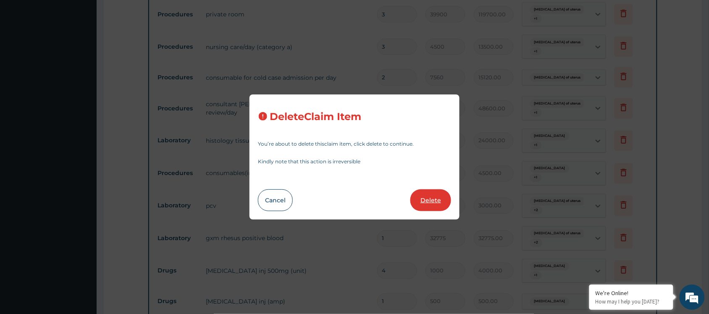
type input "32775"
type input "32775.00"
type input "4"
type input "1000"
type input "4000.00"
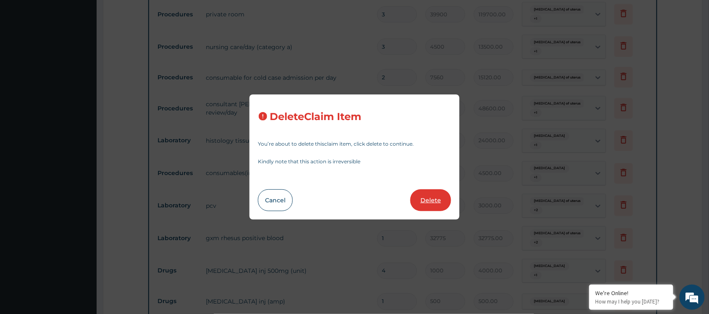
type input "1"
type input "500"
type input "500.00"
type input "30"
type input "15"
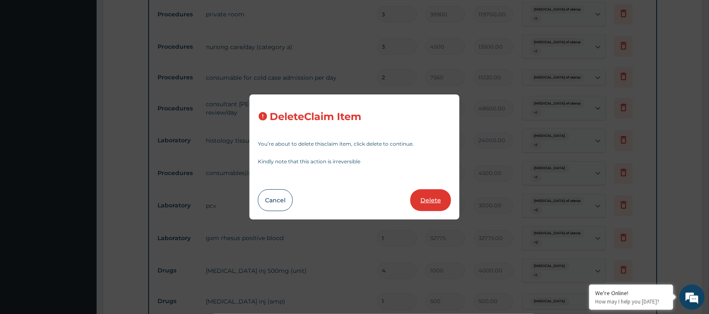
type input "450.00"
type input "7"
type input "1200"
type input "8400.00"
type input "2"
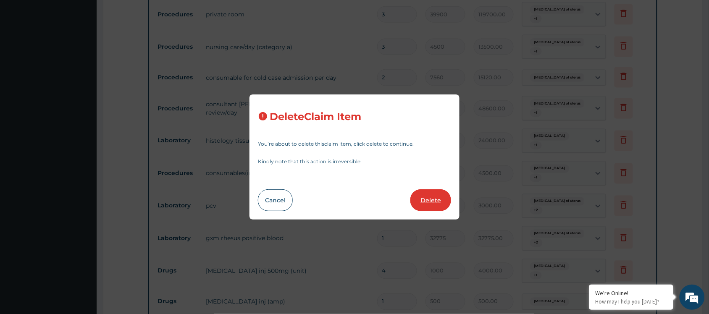
type input "15000"
type input "30000.00"
type input "14"
type input "15"
type input "210.00"
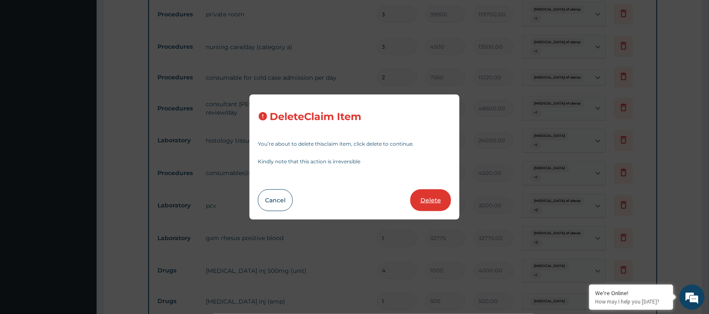
type input "5"
type input "500"
type input "2500.00"
type input "20"
type input "60"
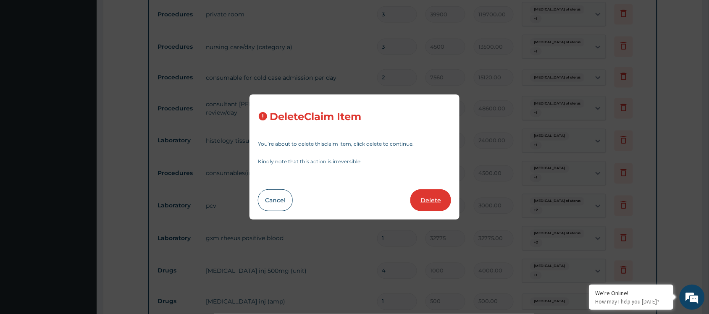
type input "1200.00"
type input "2"
type input "1500"
type input "3000.00"
type input "20"
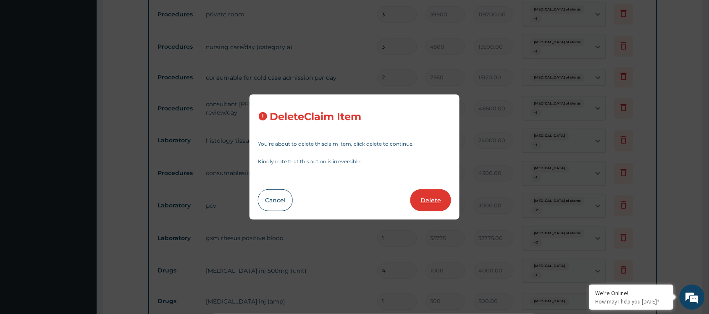
type input "150"
type input "3"
type input "3500"
type input "10500.00"
type input "3000"
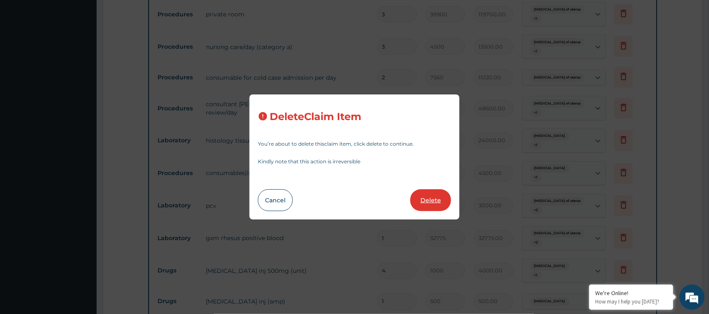
type input "9000.00"
type input "10"
type input "100"
type input "1000.00"
type input "700"
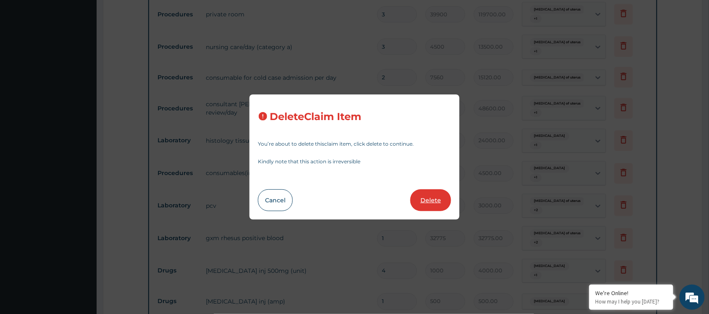
type input "7000.00"
type input "2"
type input "500"
type input "1000.00"
type input "2000"
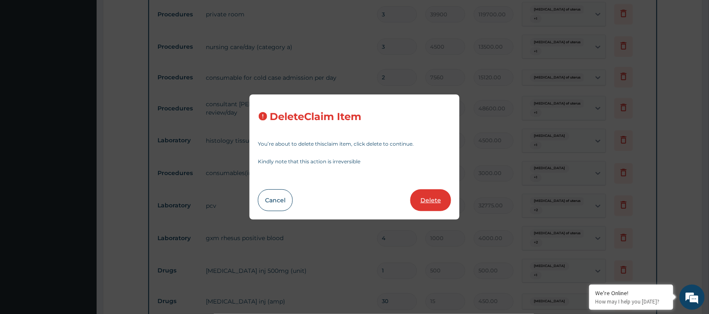
type input "4000.00"
type input "3"
type input "6000.00"
type input "1"
type input "14063"
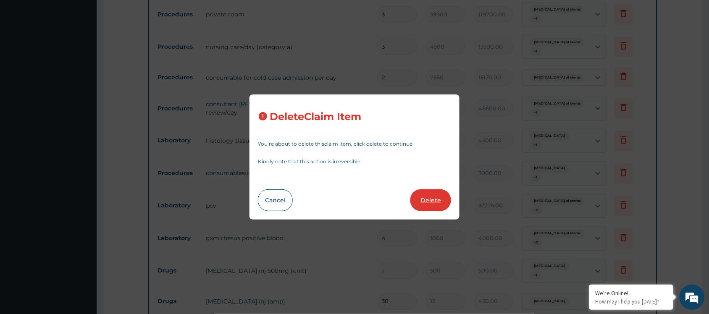
type input "14063.00"
type input "900000"
type input "900000.00"
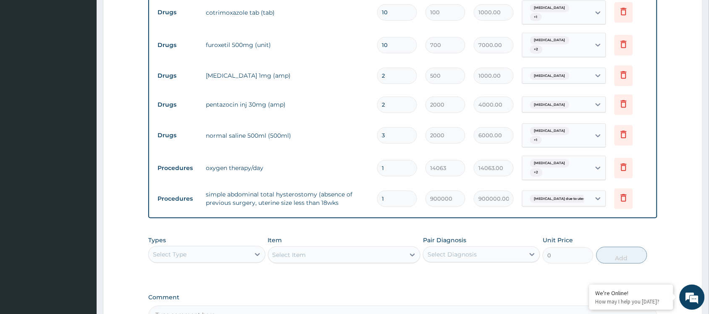
scroll to position [1032, 0]
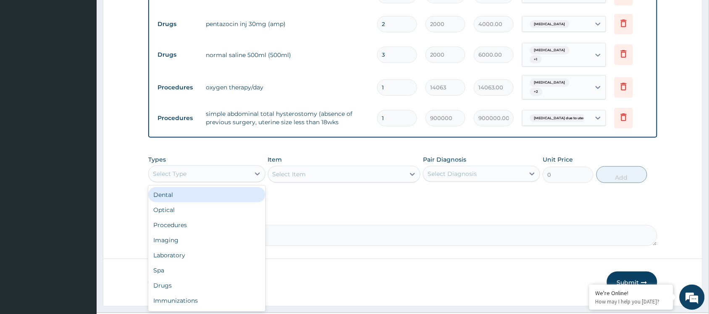
click at [224, 167] on div "Select Type" at bounding box center [199, 173] width 101 height 13
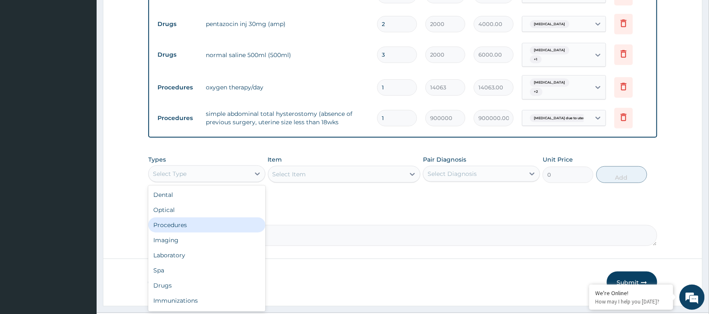
click at [183, 218] on div "Procedures" at bounding box center [206, 225] width 117 height 15
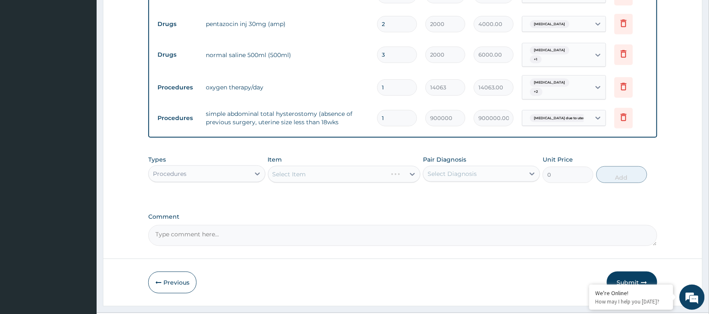
click at [349, 166] on div "Select Item" at bounding box center [344, 174] width 153 height 17
click at [344, 168] on div "Select Item" at bounding box center [336, 174] width 137 height 13
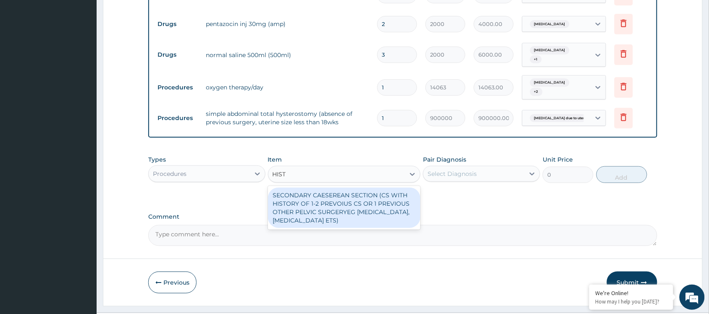
type input "HIST"
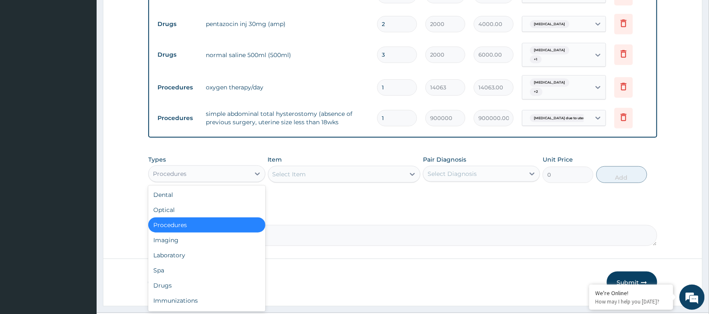
click at [234, 167] on div "Procedures" at bounding box center [199, 173] width 101 height 13
click at [173, 248] on div "Laboratory" at bounding box center [206, 255] width 117 height 15
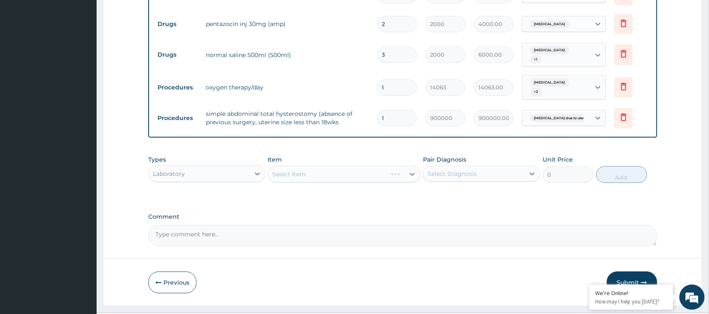
click at [463, 167] on div "Select Diagnosis" at bounding box center [473, 173] width 101 height 13
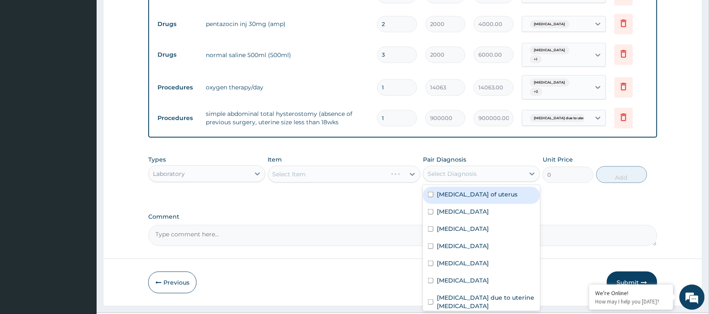
click at [446, 187] on div "Leiomyosarcoma of uterus" at bounding box center [481, 195] width 117 height 17
checkbox input "true"
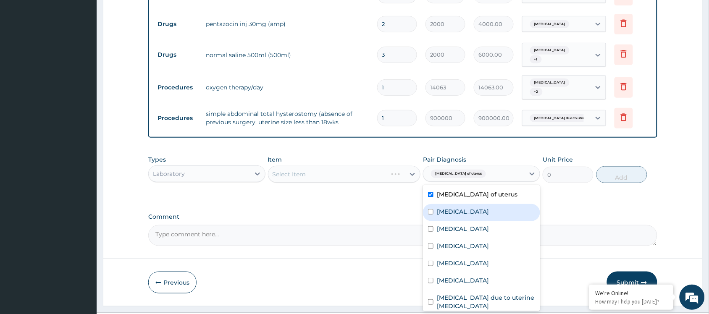
click at [353, 178] on div "Types Laboratory Item Select Item Pair Diagnosis option Leiomyosarcoma of uteru…" at bounding box center [402, 175] width 509 height 49
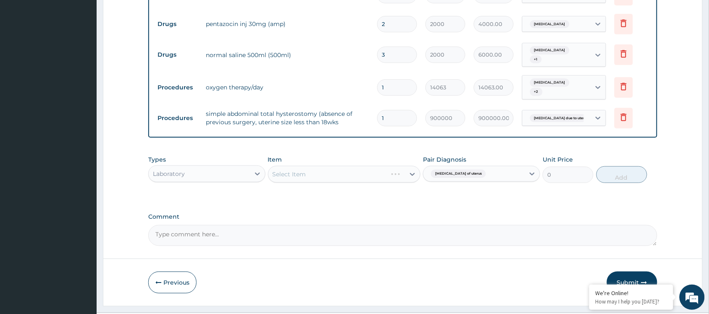
click at [465, 170] on span "Leiomyosarcoma of uterus" at bounding box center [458, 174] width 55 height 8
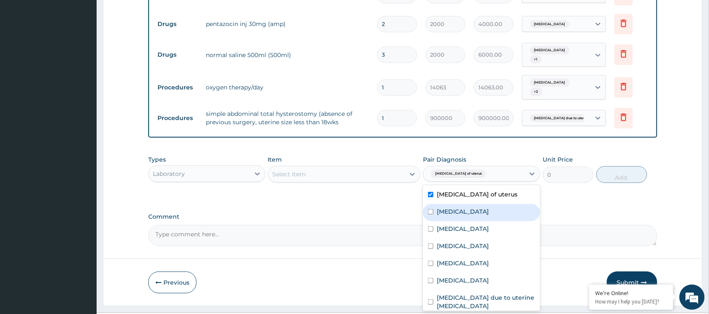
click at [441, 208] on label "Uterine leiomyoma" at bounding box center [463, 212] width 52 height 8
checkbox input "true"
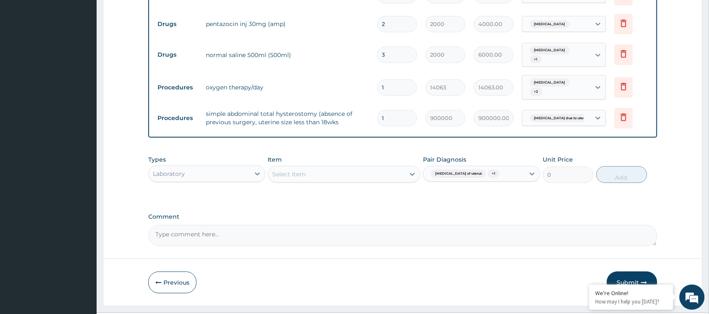
click at [364, 213] on label "Comment" at bounding box center [402, 216] width 509 height 7
click at [364, 225] on textarea "Comment" at bounding box center [402, 235] width 509 height 21
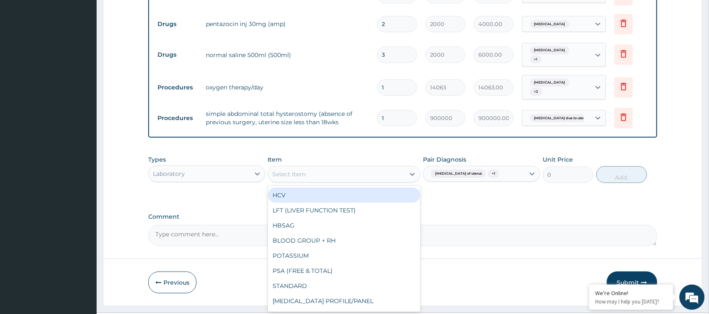
click at [323, 168] on div "Select Item" at bounding box center [336, 174] width 137 height 13
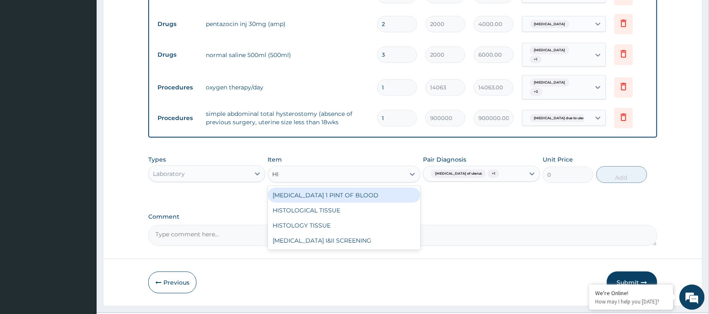
type input "HIS"
drag, startPoint x: 334, startPoint y: 176, endPoint x: 349, endPoint y: 163, distance: 19.9
click at [335, 188] on div "HISTOLOGICAL TISSUE" at bounding box center [344, 195] width 153 height 15
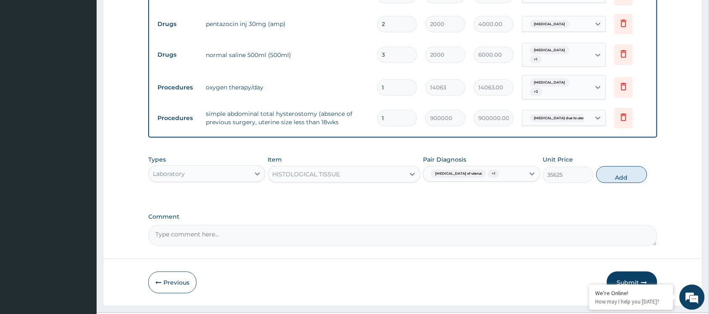
click at [621, 166] on button "Add" at bounding box center [621, 174] width 51 height 17
type input "0"
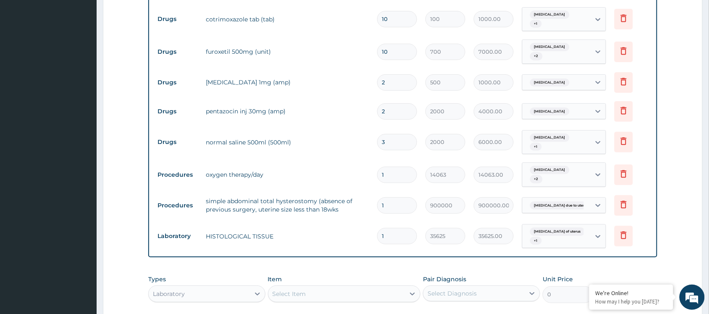
scroll to position [960, 0]
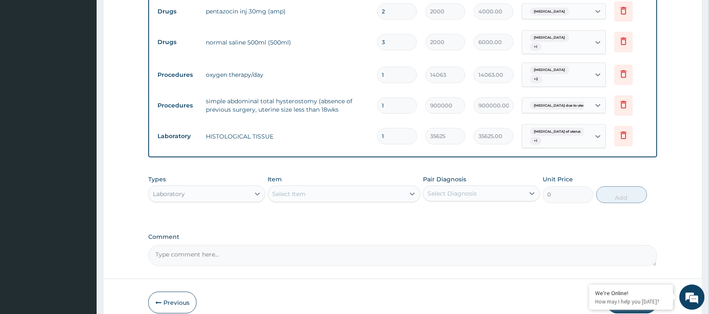
scroll to position [1065, 0]
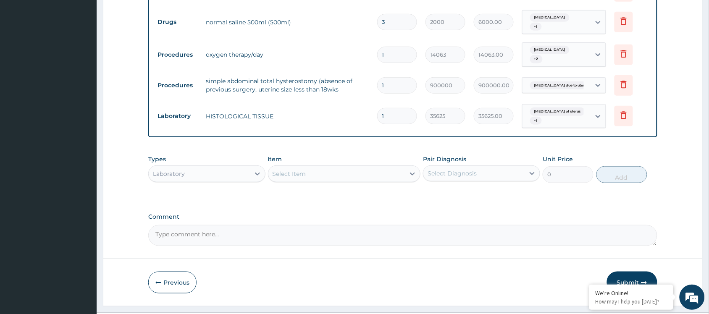
click at [624, 272] on button "Submit" at bounding box center [632, 283] width 50 height 22
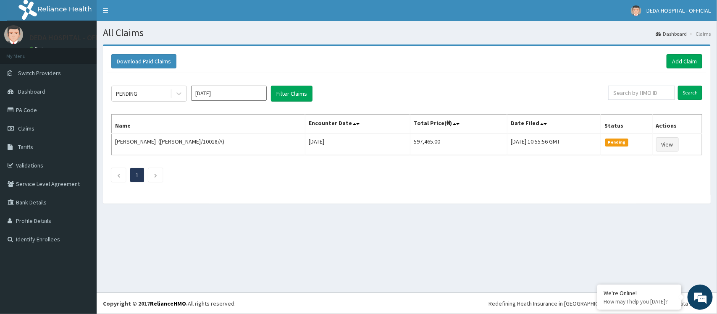
click at [520, 78] on div "PENDING [DATE] Filter Claims Search Name Encounter Date Total Price(₦) Date Fil…" at bounding box center [406, 132] width 599 height 118
click at [221, 99] on input "[DATE]" at bounding box center [229, 93] width 76 height 15
click at [234, 164] on div "Aug" at bounding box center [229, 164] width 17 height 16
click at [288, 93] on button "Filter Claims" at bounding box center [292, 94] width 42 height 16
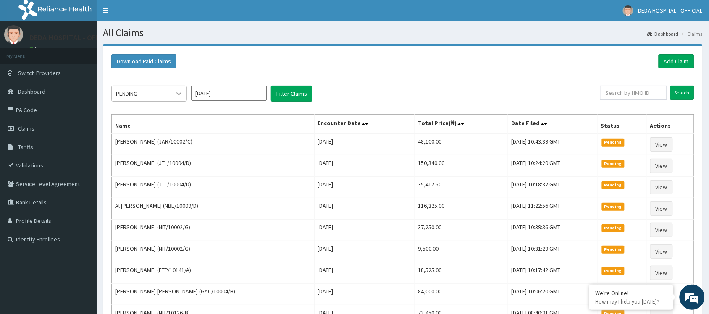
click at [176, 95] on icon at bounding box center [179, 93] width 8 height 8
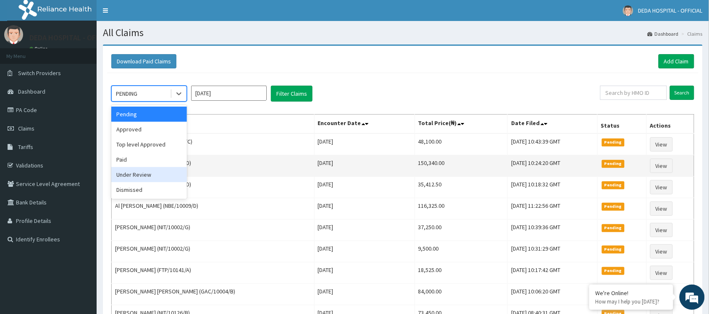
click at [133, 176] on div "Under Review" at bounding box center [149, 174] width 76 height 15
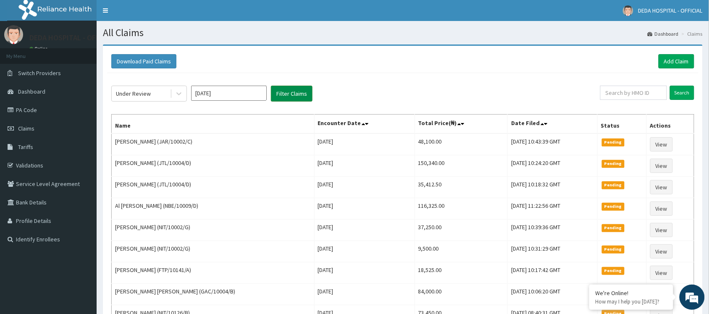
click at [284, 100] on button "Filter Claims" at bounding box center [292, 94] width 42 height 16
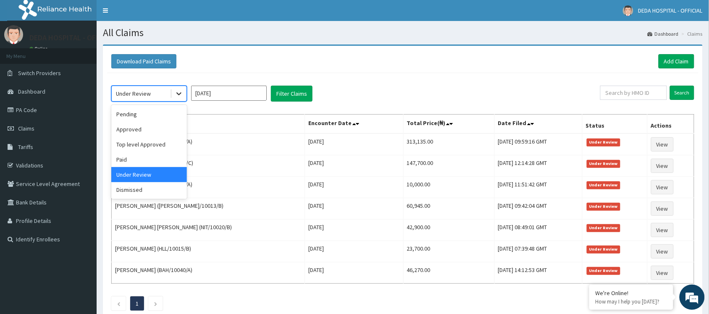
click at [179, 96] on icon at bounding box center [179, 93] width 8 height 8
click at [137, 193] on div "Dismissed" at bounding box center [149, 189] width 76 height 15
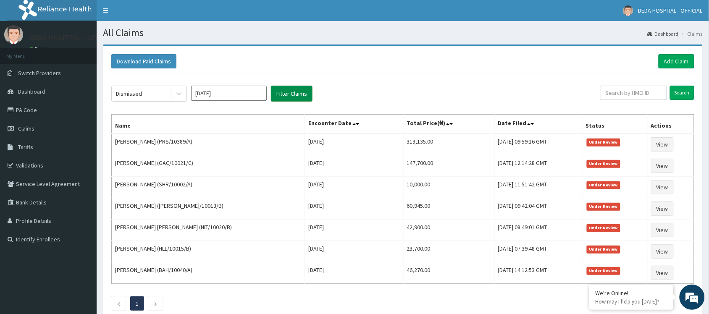
click at [278, 93] on button "Filter Claims" at bounding box center [292, 94] width 42 height 16
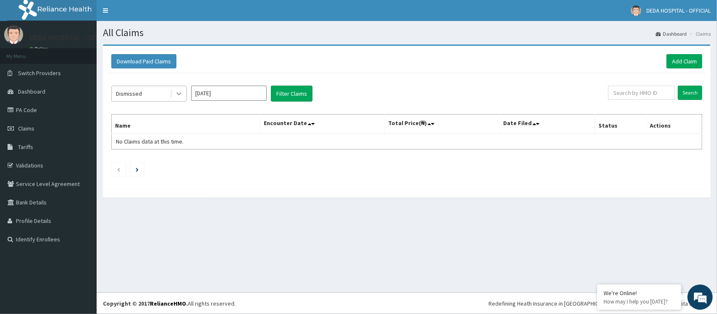
click at [179, 95] on icon at bounding box center [178, 94] width 5 height 3
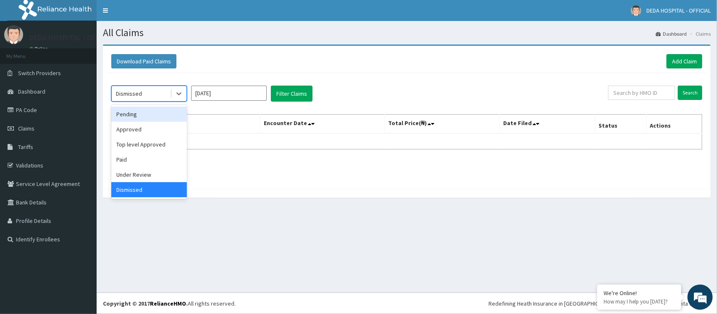
click at [129, 112] on div "Pending" at bounding box center [149, 114] width 76 height 15
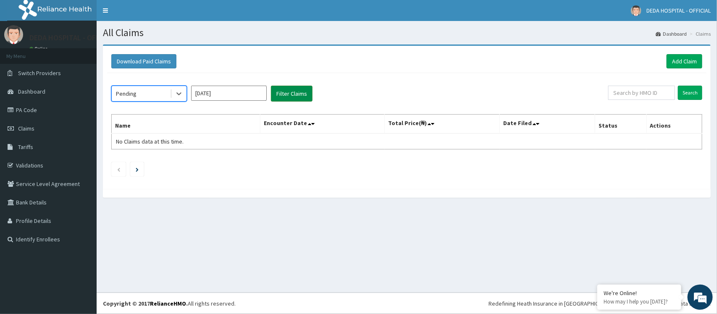
click at [291, 95] on button "Filter Claims" at bounding box center [292, 94] width 42 height 16
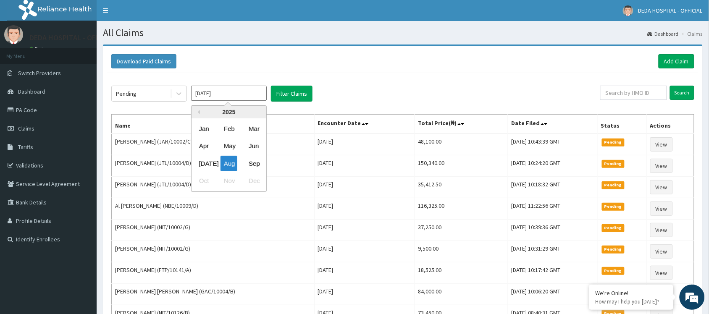
click at [238, 97] on input "[DATE]" at bounding box center [229, 93] width 76 height 15
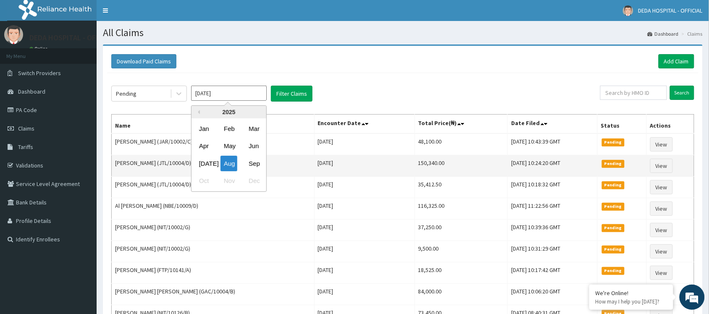
click at [202, 158] on div "[DATE]" at bounding box center [204, 164] width 17 height 16
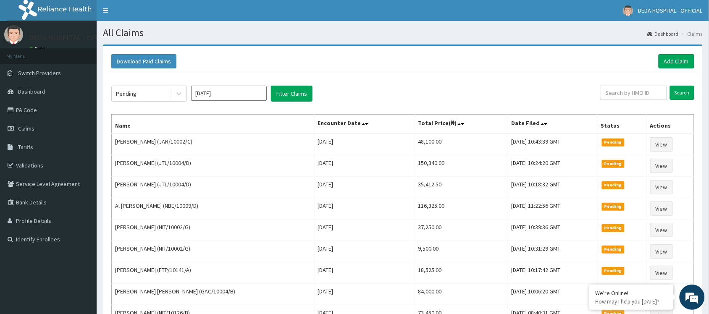
click at [315, 92] on div "Pending [DATE] Filter Claims" at bounding box center [355, 94] width 489 height 16
click at [231, 97] on input "[DATE]" at bounding box center [229, 93] width 76 height 15
click at [230, 160] on div "Aug" at bounding box center [229, 164] width 17 height 16
click at [282, 97] on button "Filter Claims" at bounding box center [292, 94] width 42 height 16
click at [236, 93] on input "[DATE]" at bounding box center [229, 93] width 76 height 15
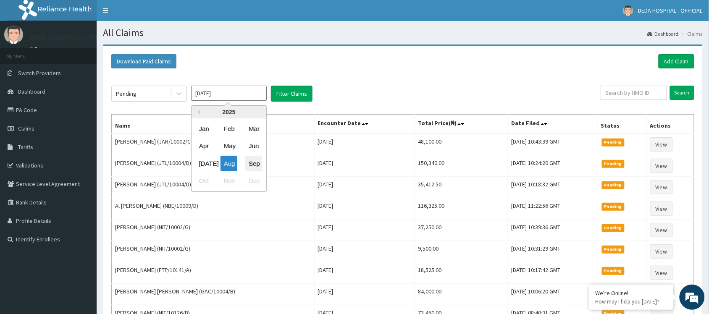
click at [252, 161] on div "Sep" at bounding box center [253, 164] width 17 height 16
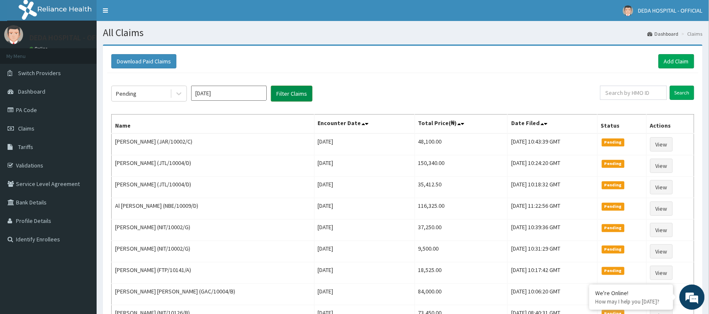
click at [280, 92] on button "Filter Claims" at bounding box center [292, 94] width 42 height 16
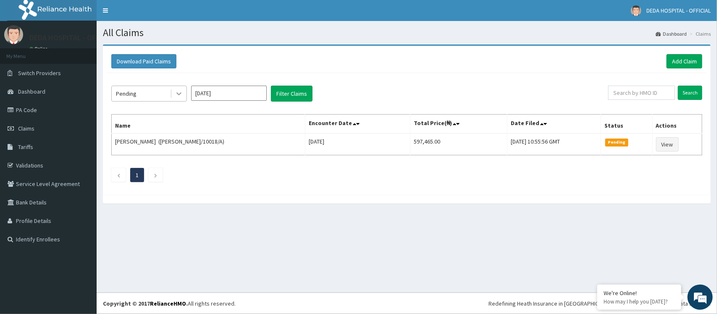
click at [176, 95] on icon at bounding box center [179, 93] width 8 height 8
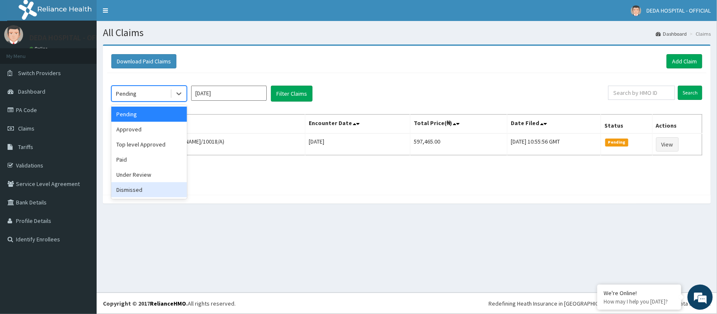
click at [126, 190] on div "Dismissed" at bounding box center [149, 189] width 76 height 15
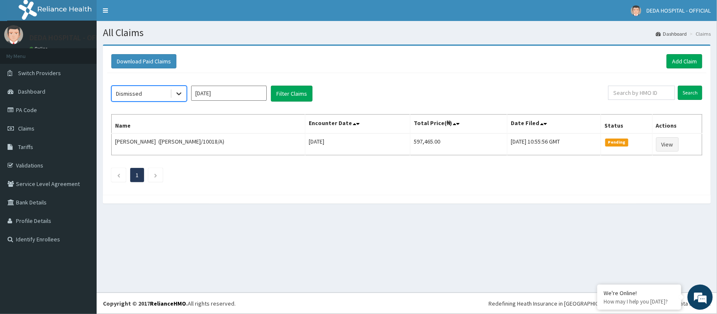
click at [172, 92] on div at bounding box center [178, 93] width 15 height 15
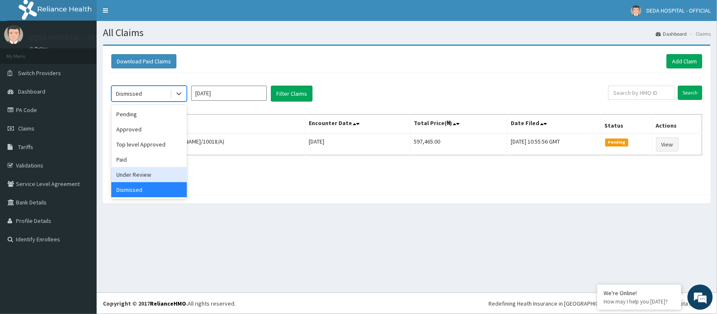
click at [131, 171] on div "Under Review" at bounding box center [149, 174] width 76 height 15
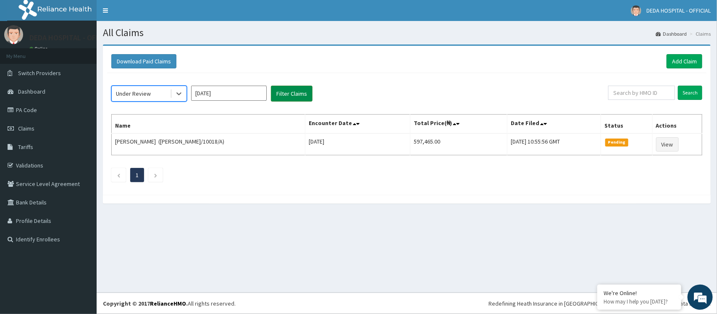
click at [279, 95] on button "Filter Claims" at bounding box center [292, 94] width 42 height 16
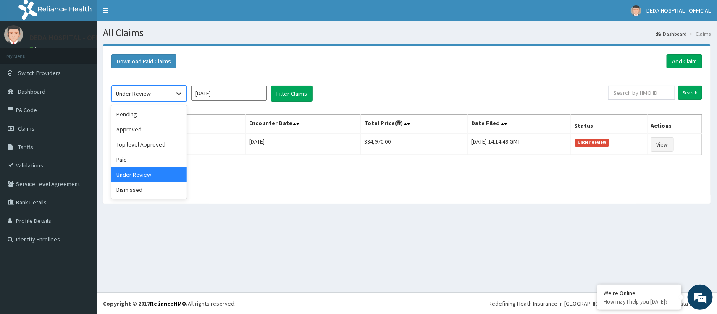
click at [171, 97] on div at bounding box center [178, 93] width 15 height 15
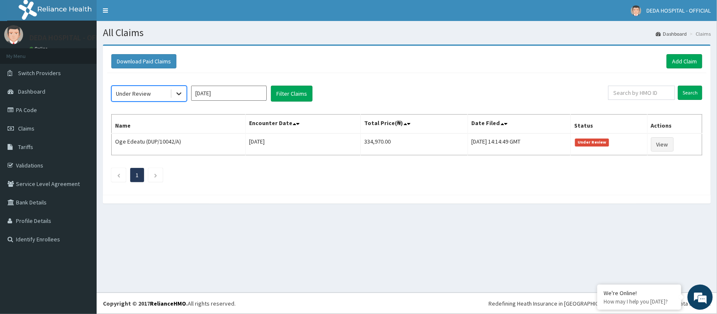
click at [172, 92] on div at bounding box center [178, 93] width 15 height 15
click at [175, 95] on icon at bounding box center [179, 93] width 8 height 8
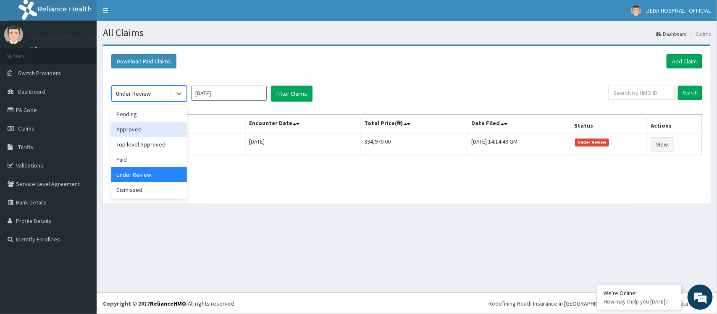
click at [146, 129] on div "Approved" at bounding box center [149, 129] width 76 height 15
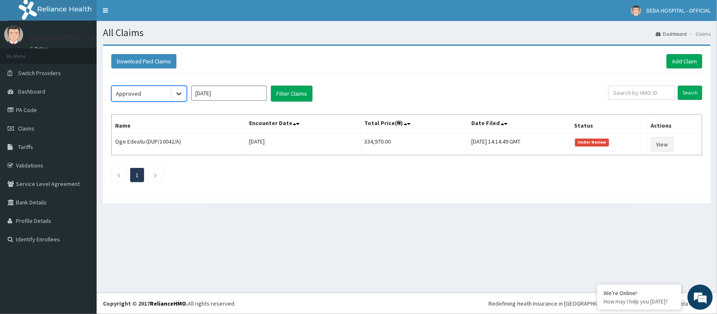
click at [180, 92] on icon at bounding box center [179, 93] width 8 height 8
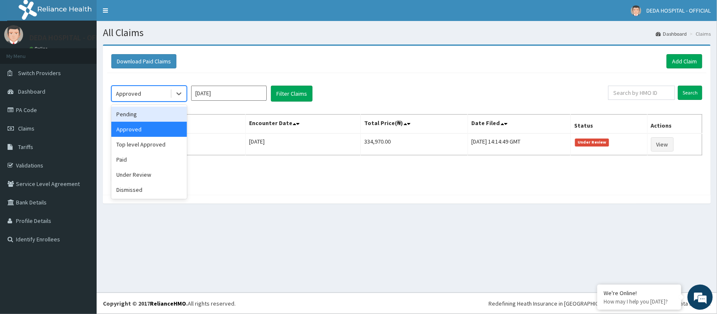
click at [148, 116] on div "Pending" at bounding box center [149, 114] width 76 height 15
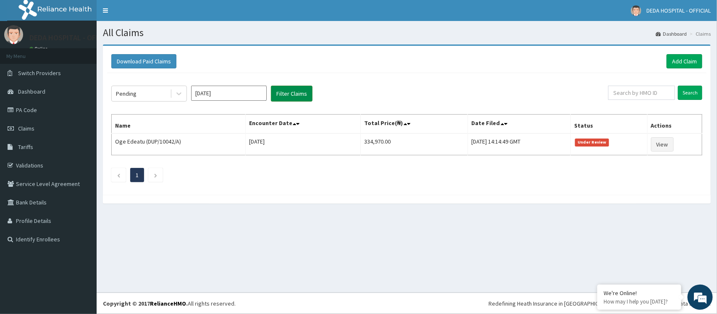
click at [278, 93] on button "Filter Claims" at bounding box center [292, 94] width 42 height 16
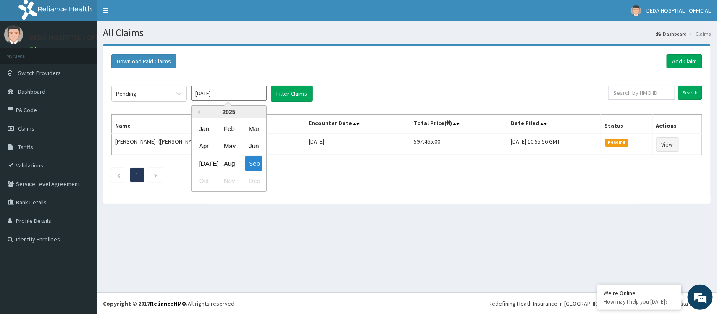
click at [242, 92] on input "[DATE]" at bounding box center [229, 93] width 76 height 15
drag, startPoint x: 228, startPoint y: 164, endPoint x: 236, endPoint y: 162, distance: 8.4
click at [228, 164] on div "Aug" at bounding box center [229, 164] width 17 height 16
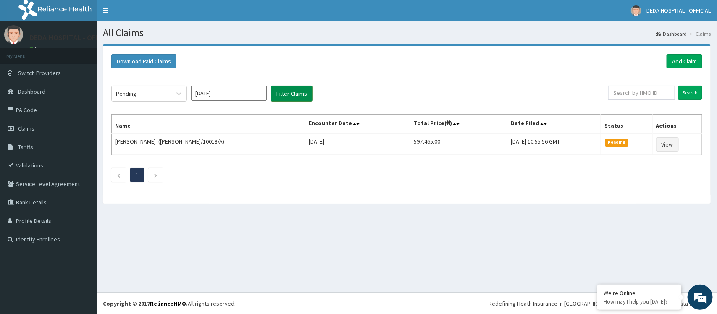
click at [299, 90] on button "Filter Claims" at bounding box center [292, 94] width 42 height 16
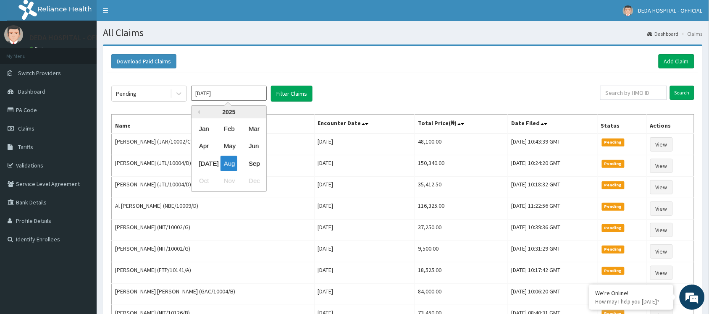
click at [229, 91] on input "[DATE]" at bounding box center [229, 93] width 76 height 15
click at [205, 165] on div "[DATE]" at bounding box center [204, 164] width 17 height 16
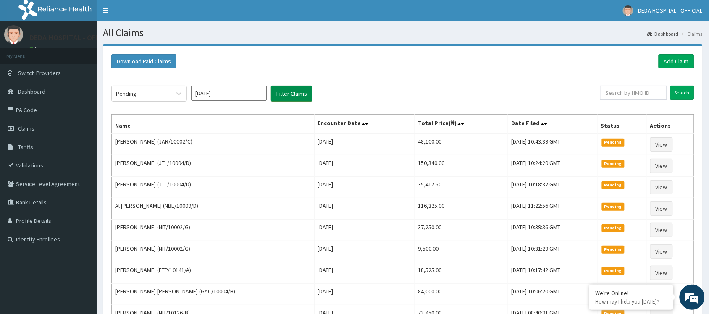
click at [292, 95] on button "Filter Claims" at bounding box center [292, 94] width 42 height 16
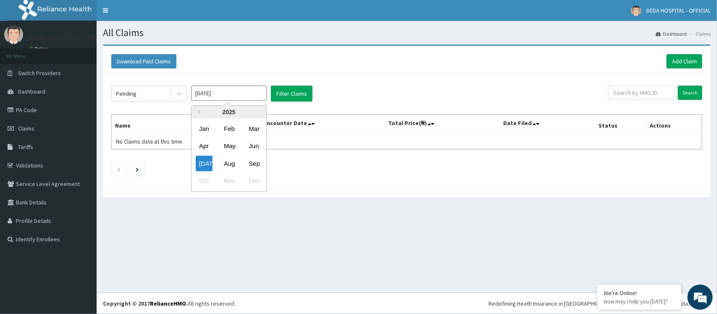
click at [242, 91] on input "[DATE]" at bounding box center [229, 93] width 76 height 15
click at [236, 166] on div "Aug" at bounding box center [229, 164] width 17 height 16
type input "[DATE]"
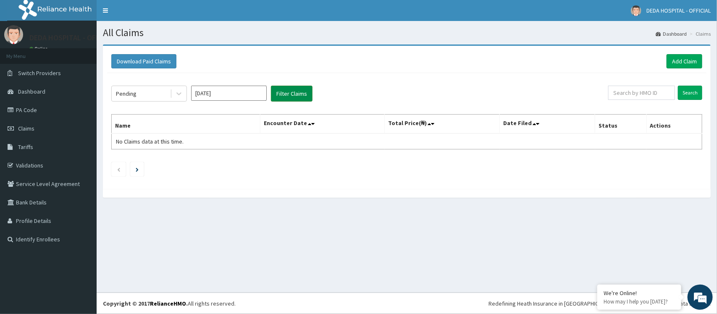
click at [293, 100] on button "Filter Claims" at bounding box center [292, 94] width 42 height 16
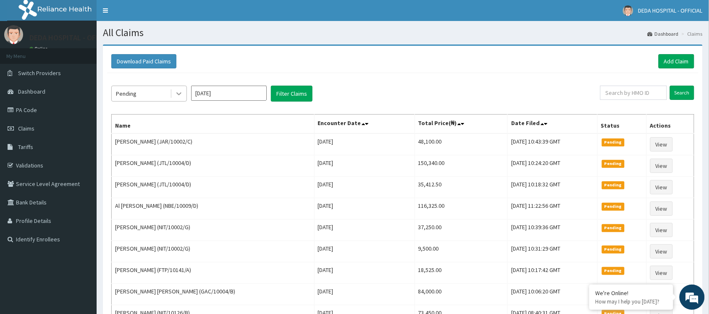
click at [179, 95] on icon at bounding box center [178, 94] width 5 height 3
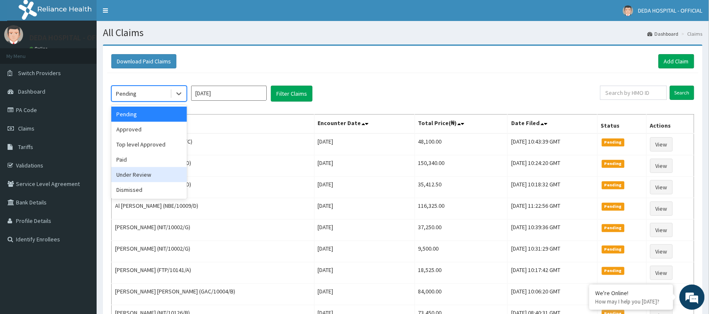
click at [152, 172] on div "Under Review" at bounding box center [149, 174] width 76 height 15
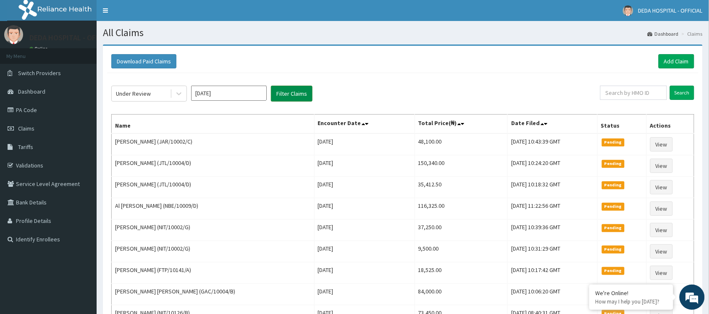
click at [278, 90] on button "Filter Claims" at bounding box center [292, 94] width 42 height 16
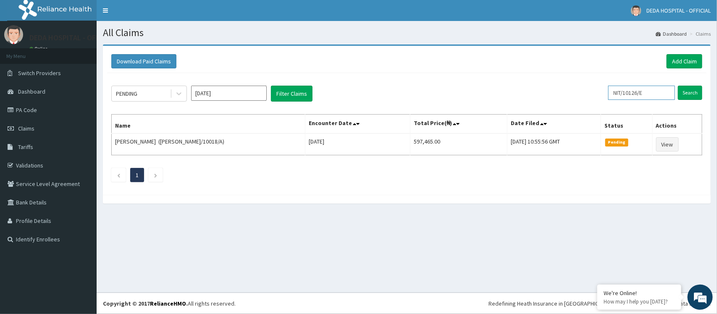
drag, startPoint x: 619, startPoint y: 95, endPoint x: 673, endPoint y: 101, distance: 54.6
click at [673, 101] on div "NIT/10126/E Search" at bounding box center [655, 94] width 94 height 16
paste input "WCL/10014/A"
type input "WCL/10014/A"
click at [690, 92] on input "Search" at bounding box center [690, 93] width 24 height 14
